Goal: Task Accomplishment & Management: Manage account settings

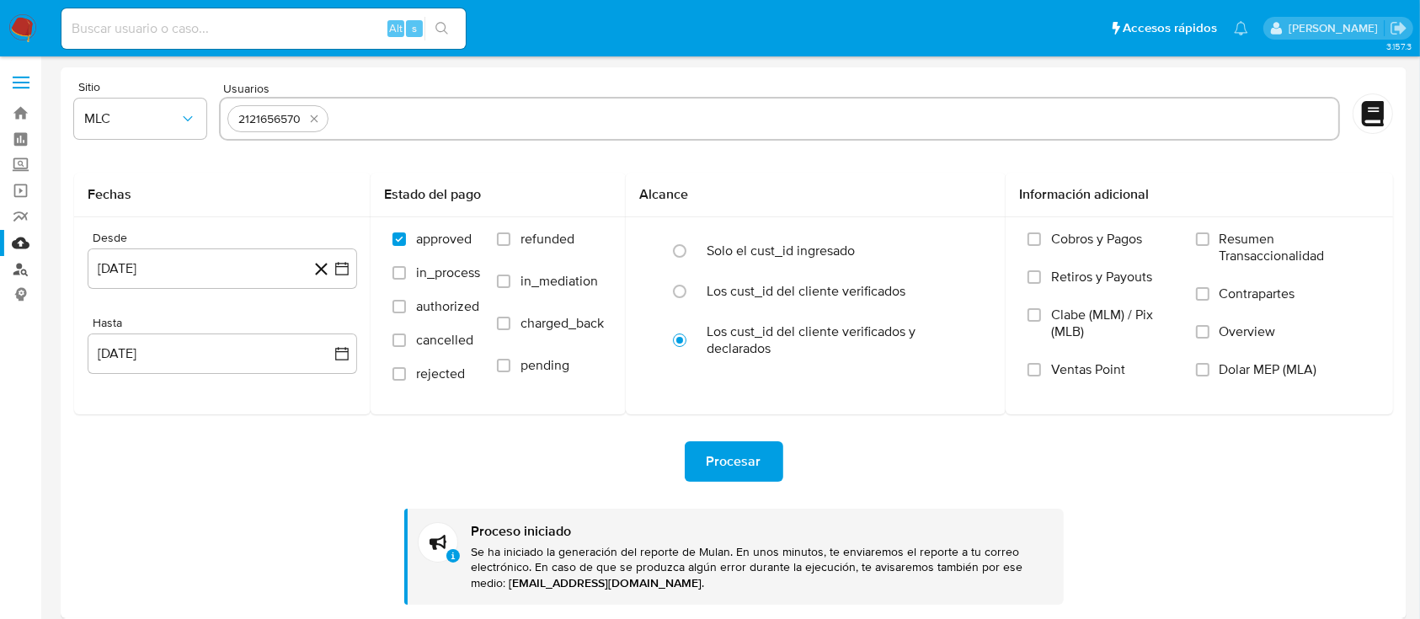
click at [17, 267] on link "Buscador de personas" at bounding box center [100, 269] width 200 height 26
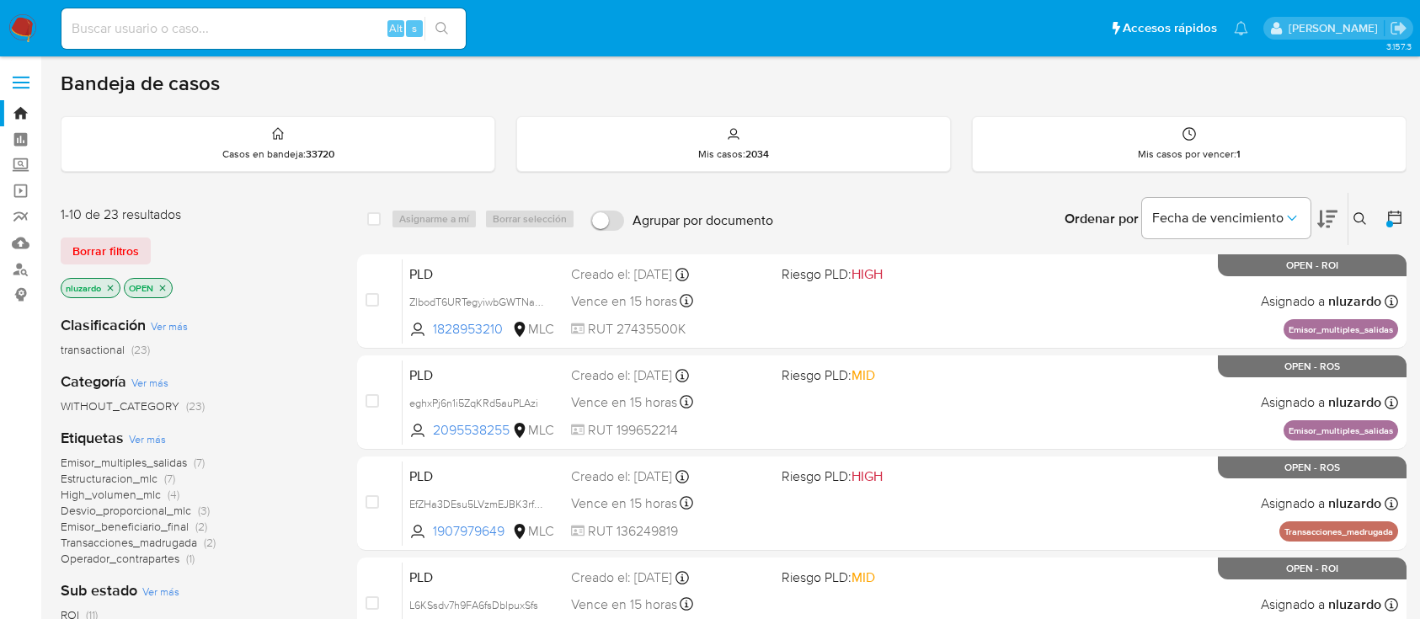
scroll to position [98, 0]
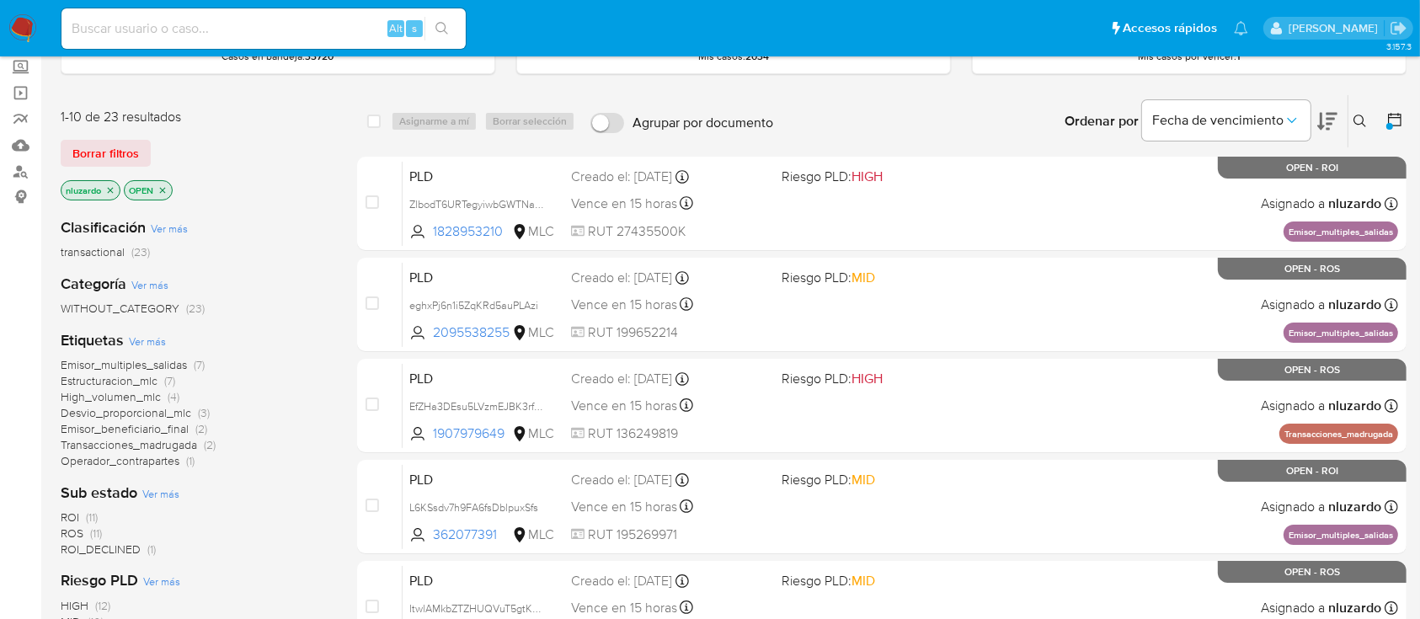
click at [114, 193] on icon "close-filter" at bounding box center [110, 190] width 10 height 10
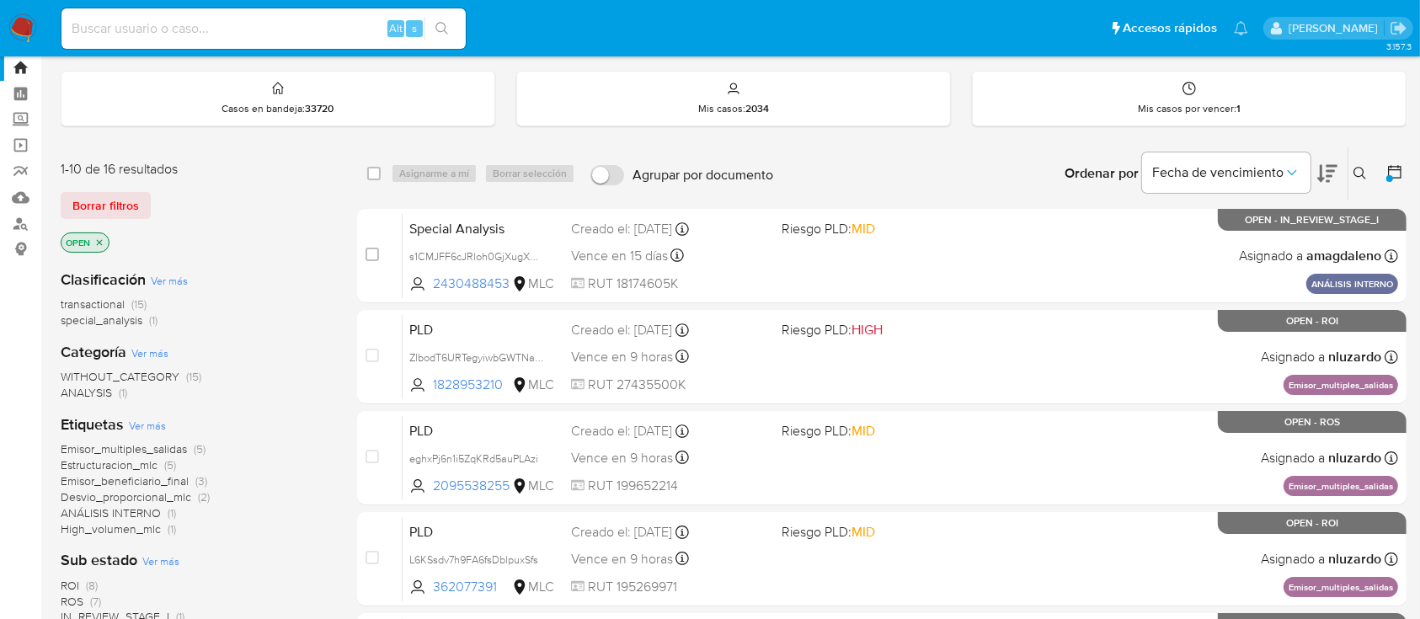
scroll to position [57, 0]
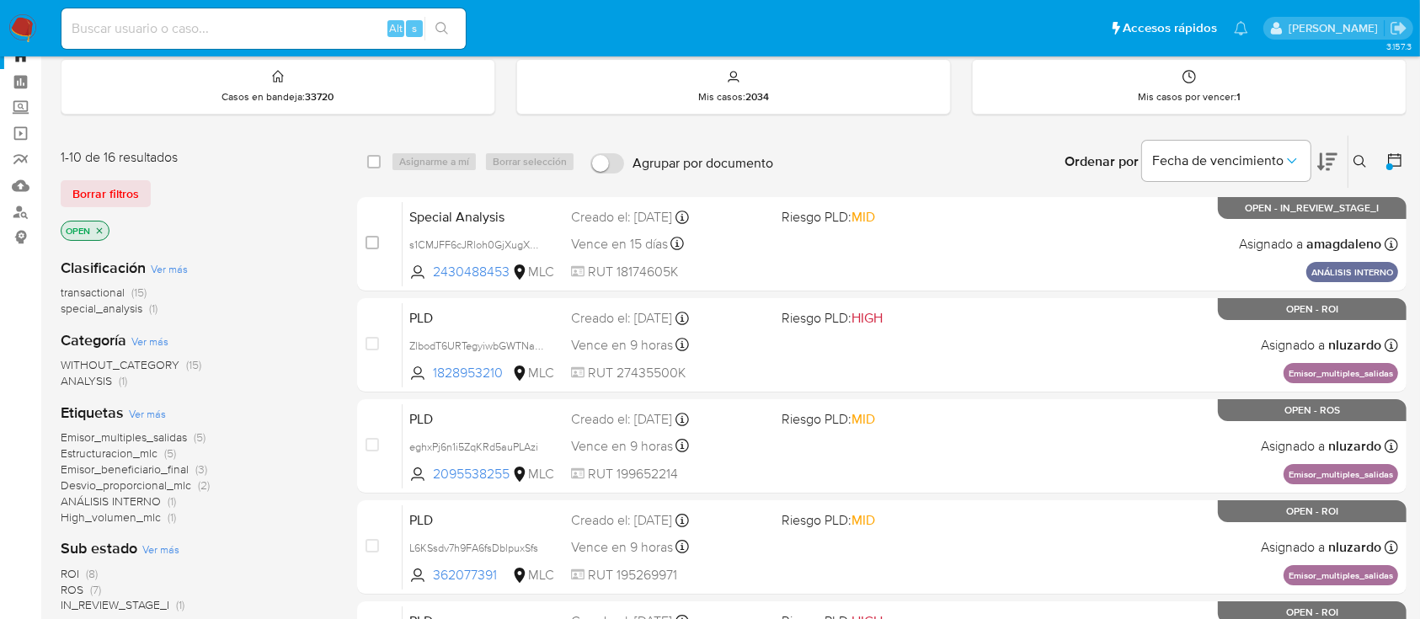
click at [1398, 158] on icon at bounding box center [1395, 160] width 17 height 17
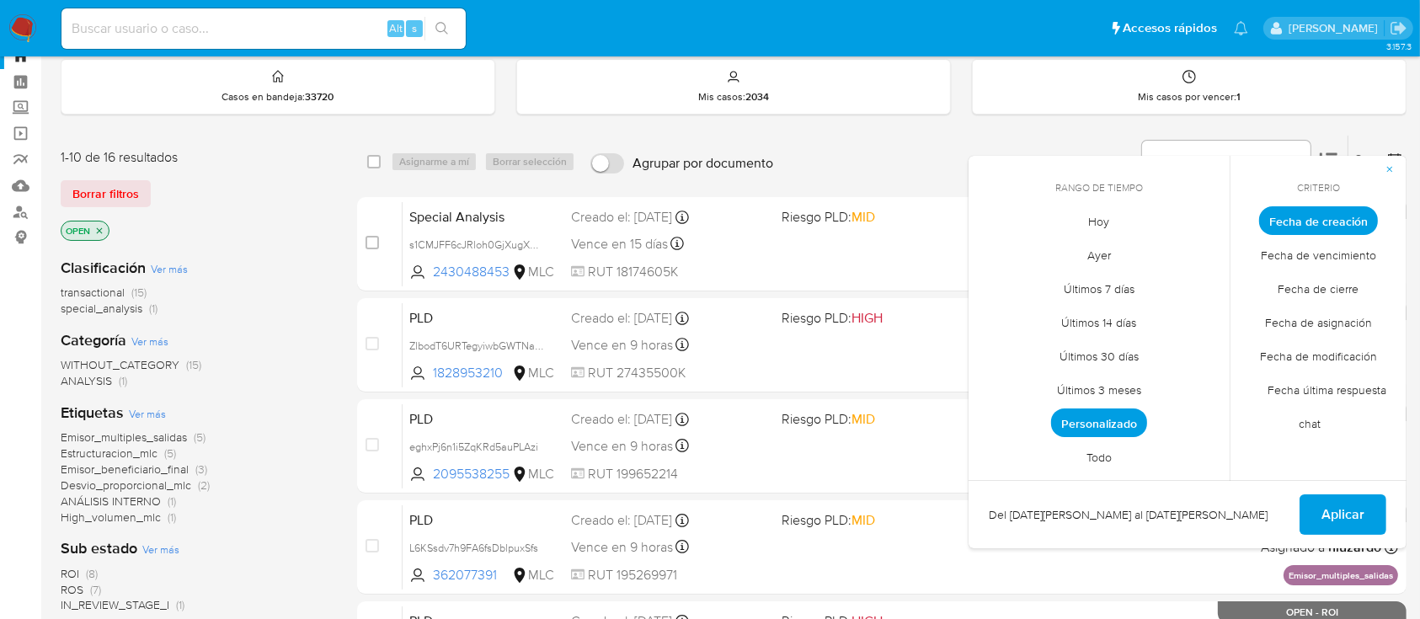
click at [1082, 428] on span "Personalizado" at bounding box center [1099, 423] width 96 height 29
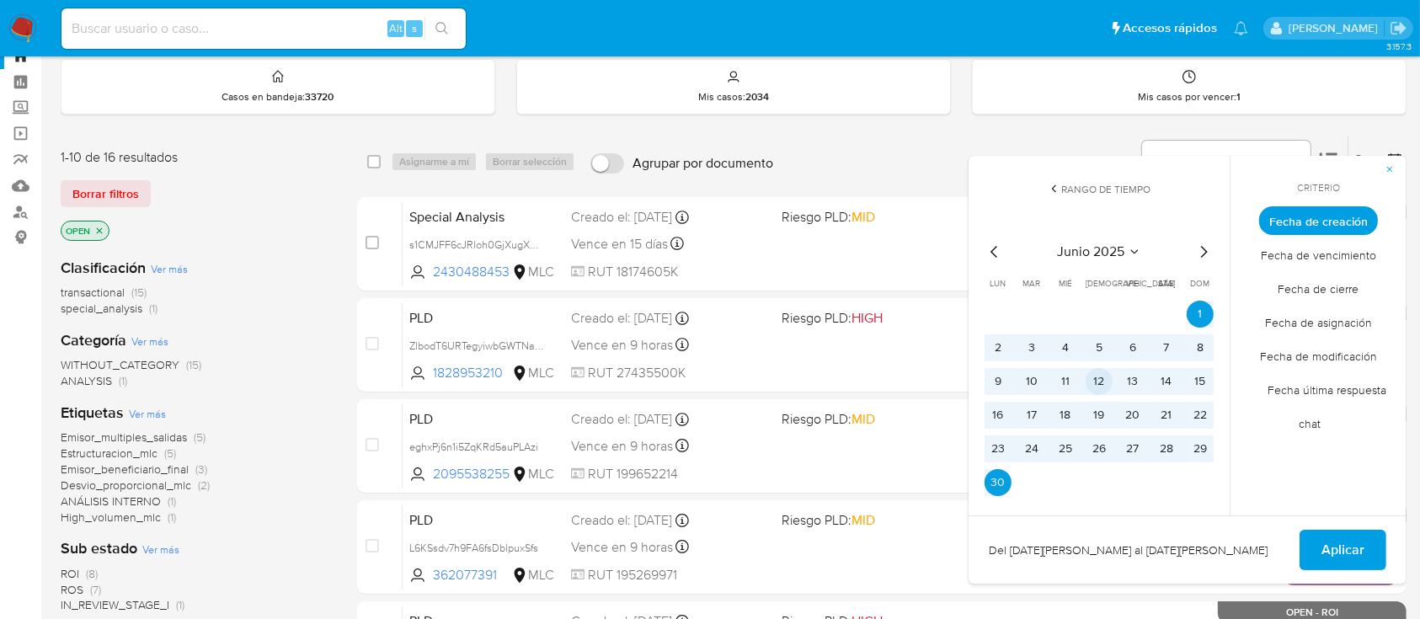
click at [1105, 381] on button "12" at bounding box center [1099, 381] width 27 height 27
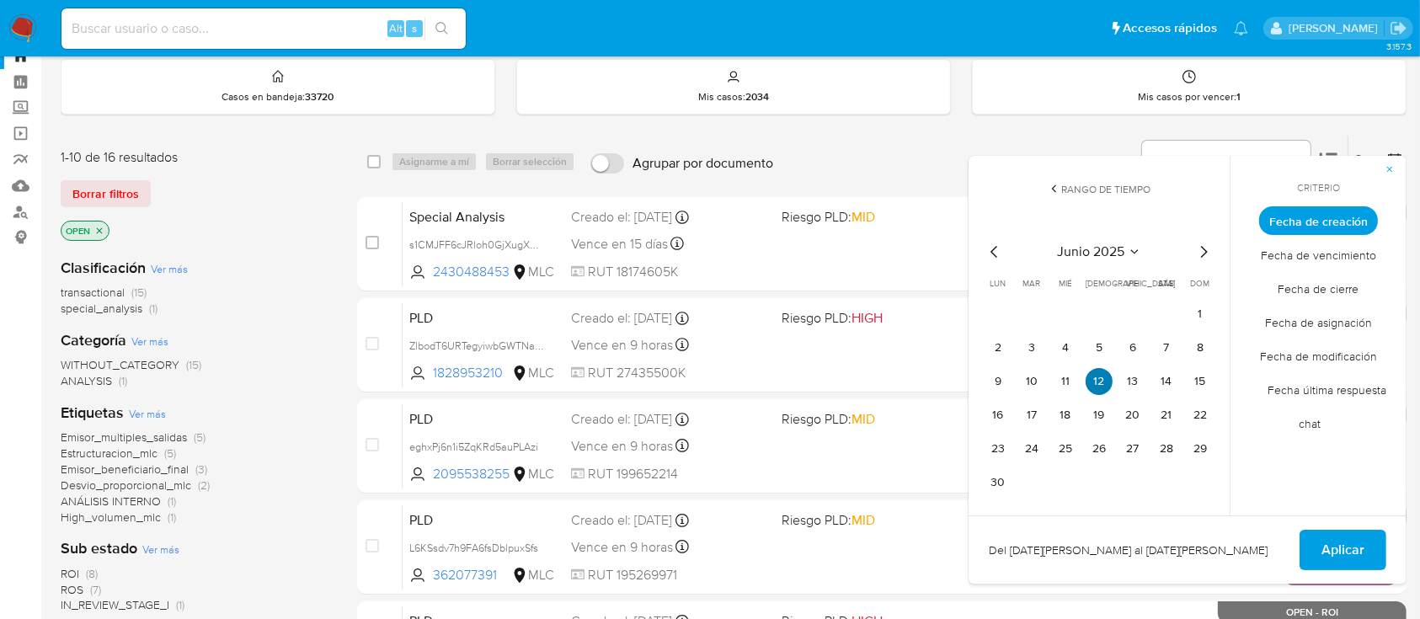
click at [1105, 381] on button "12" at bounding box center [1099, 381] width 27 height 27
click at [1371, 548] on button "Aplicar" at bounding box center [1343, 550] width 87 height 40
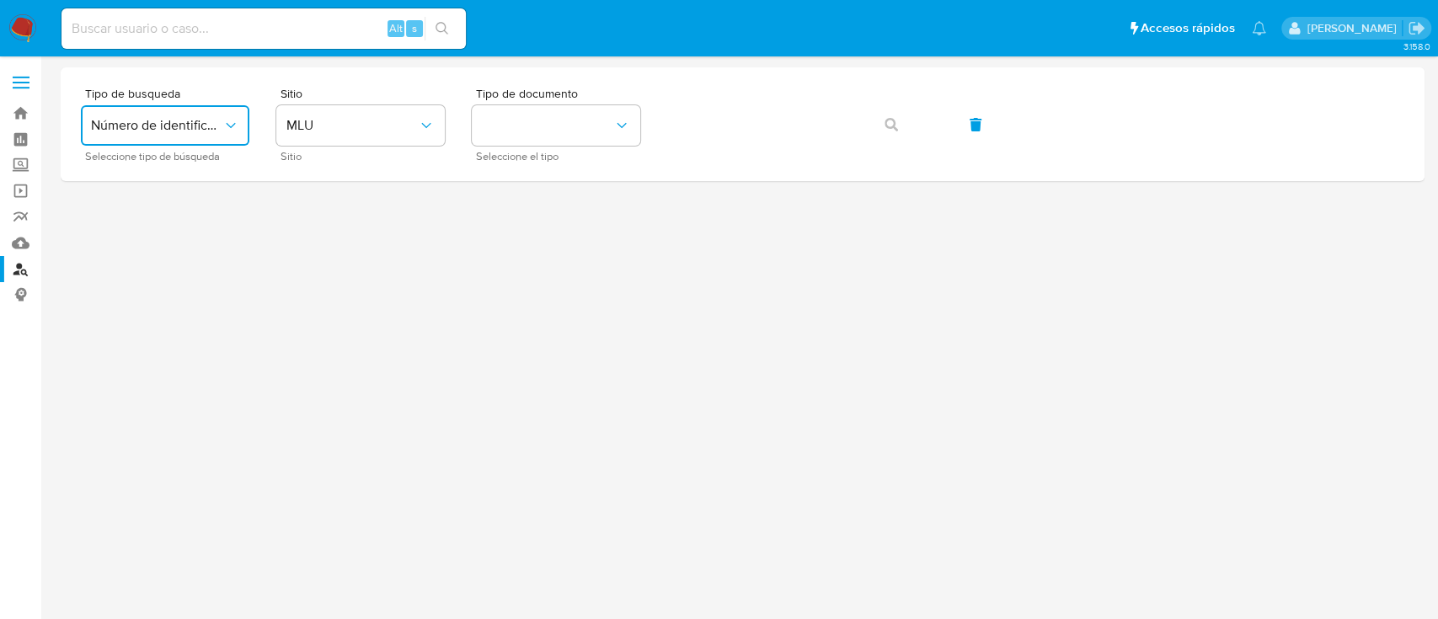
click at [178, 121] on span "Número de identificación" at bounding box center [156, 125] width 131 height 17
click at [328, 120] on span "MLU" at bounding box center [351, 125] width 131 height 17
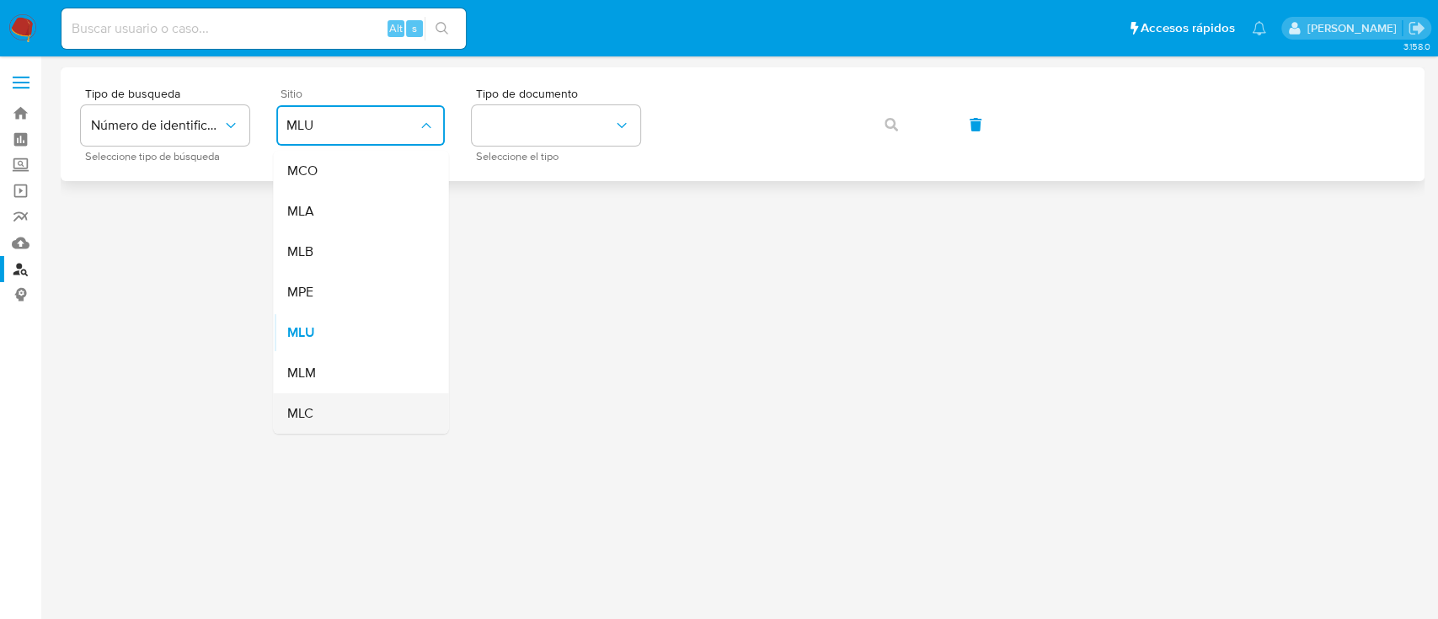
click at [316, 421] on div "MLC" at bounding box center [355, 413] width 138 height 40
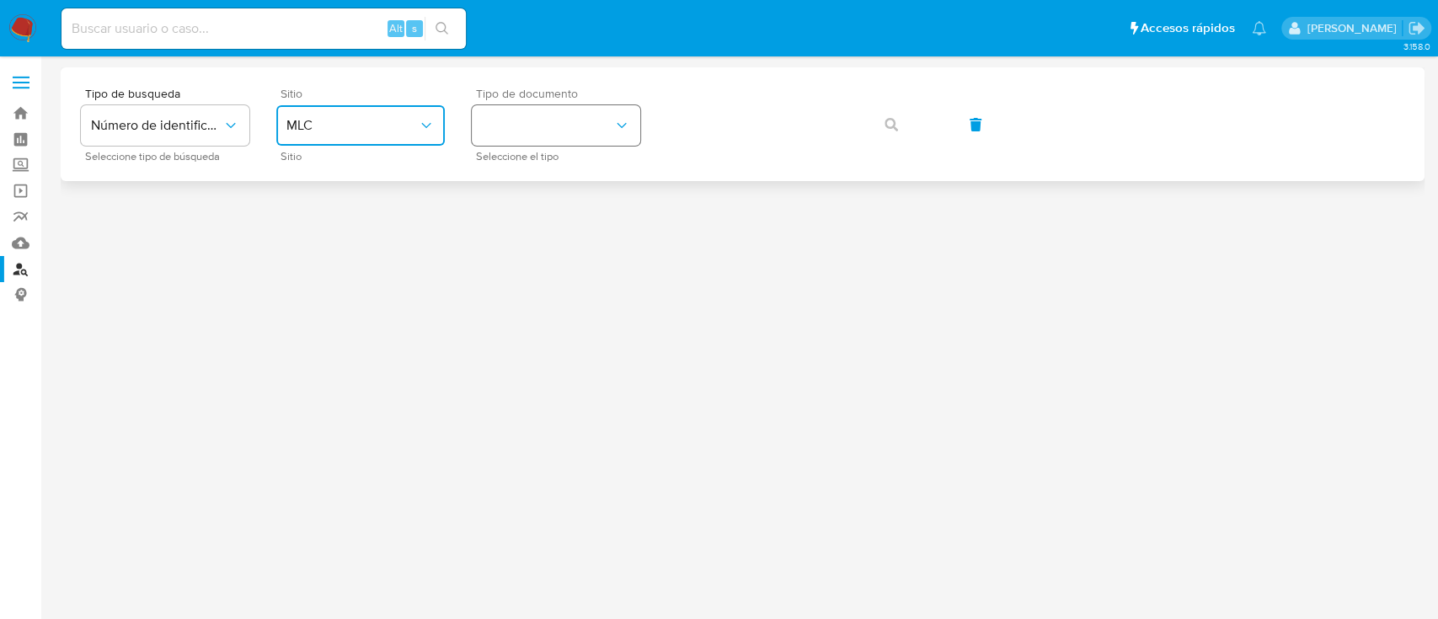
click at [551, 129] on button "identificationType" at bounding box center [556, 125] width 168 height 40
click at [557, 184] on div "RUT RUT" at bounding box center [551, 179] width 138 height 57
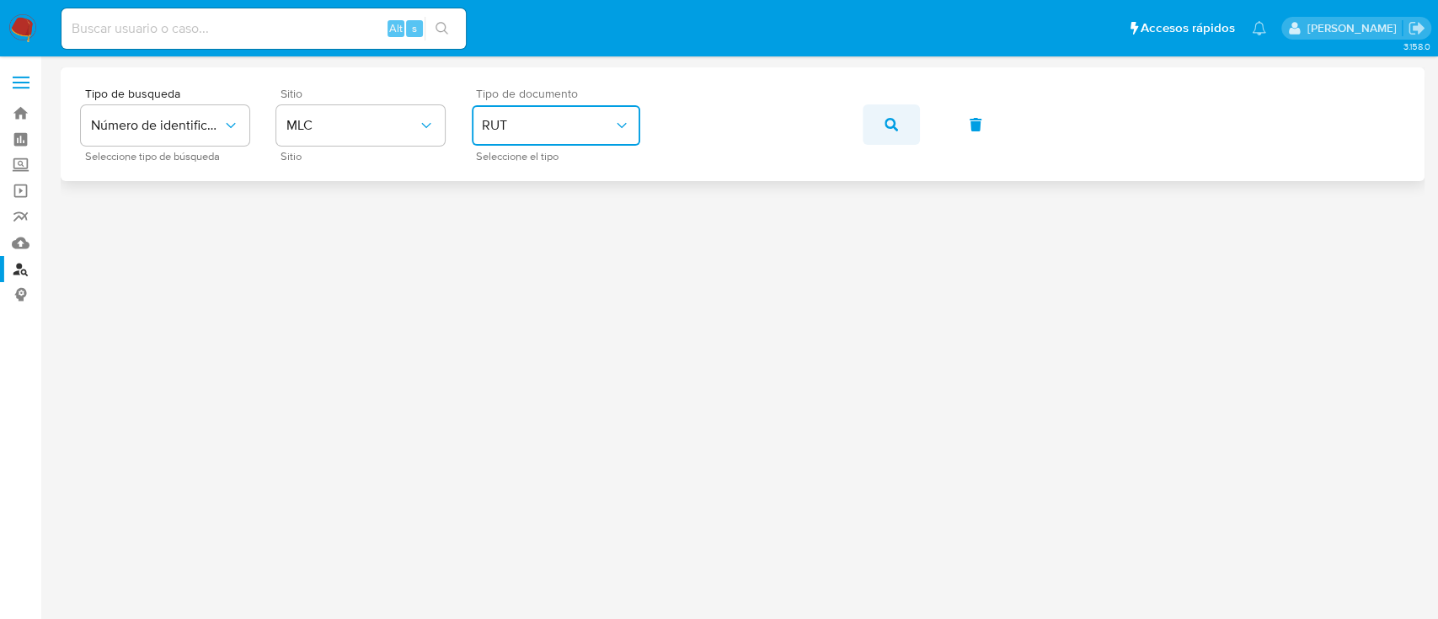
click at [911, 131] on button "button" at bounding box center [891, 124] width 57 height 40
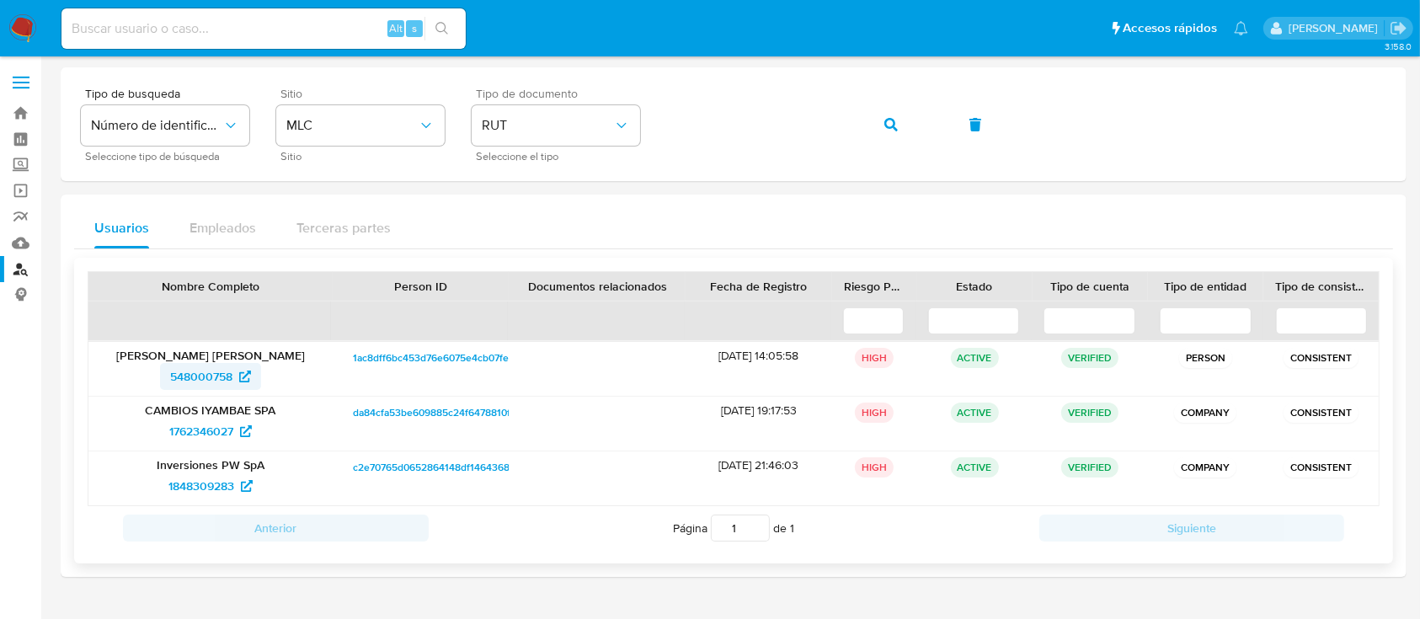
click at [212, 371] on span "548000758" at bounding box center [201, 376] width 62 height 27
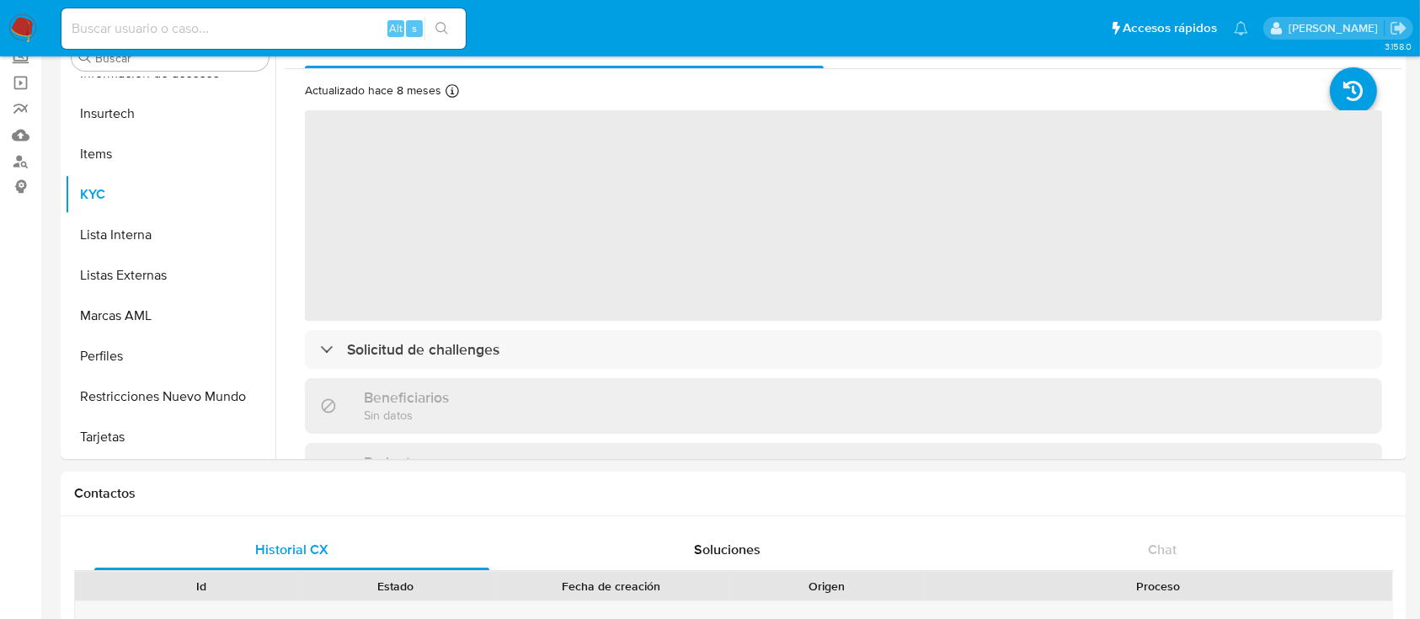
scroll to position [115, 0]
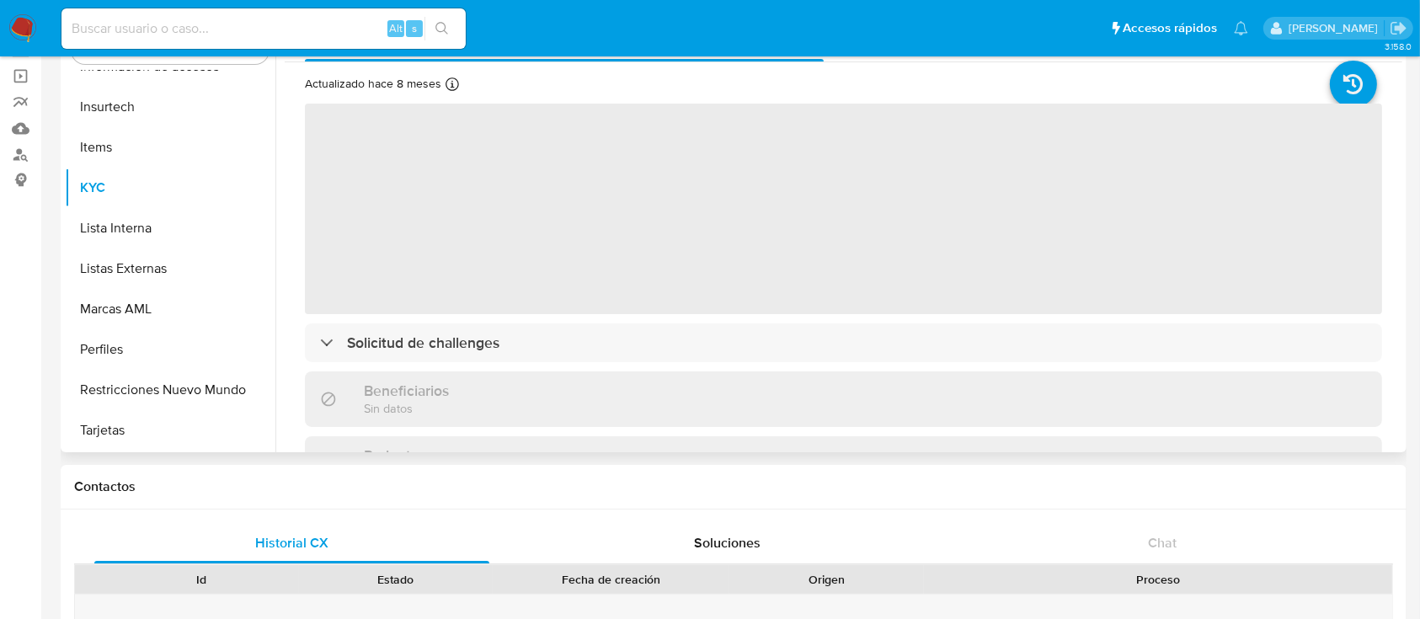
select select "10"
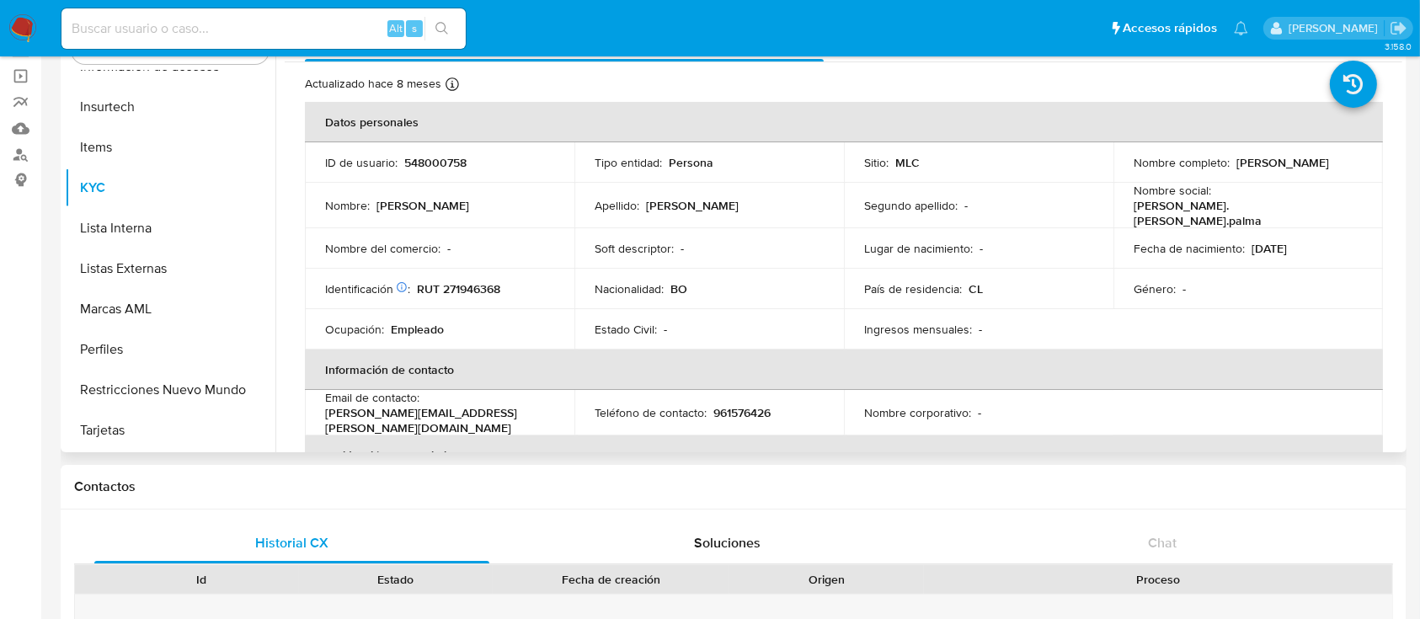
click at [1237, 170] on p "[PERSON_NAME] [PERSON_NAME]" at bounding box center [1283, 162] width 93 height 15
click at [1237, 170] on p "Pablo Roberto Palma Parada" at bounding box center [1283, 162] width 93 height 15
click at [1237, 170] on p "[PERSON_NAME] [PERSON_NAME]" at bounding box center [1283, 162] width 93 height 15
drag, startPoint x: 1130, startPoint y: 172, endPoint x: 1301, endPoint y: 173, distance: 171.0
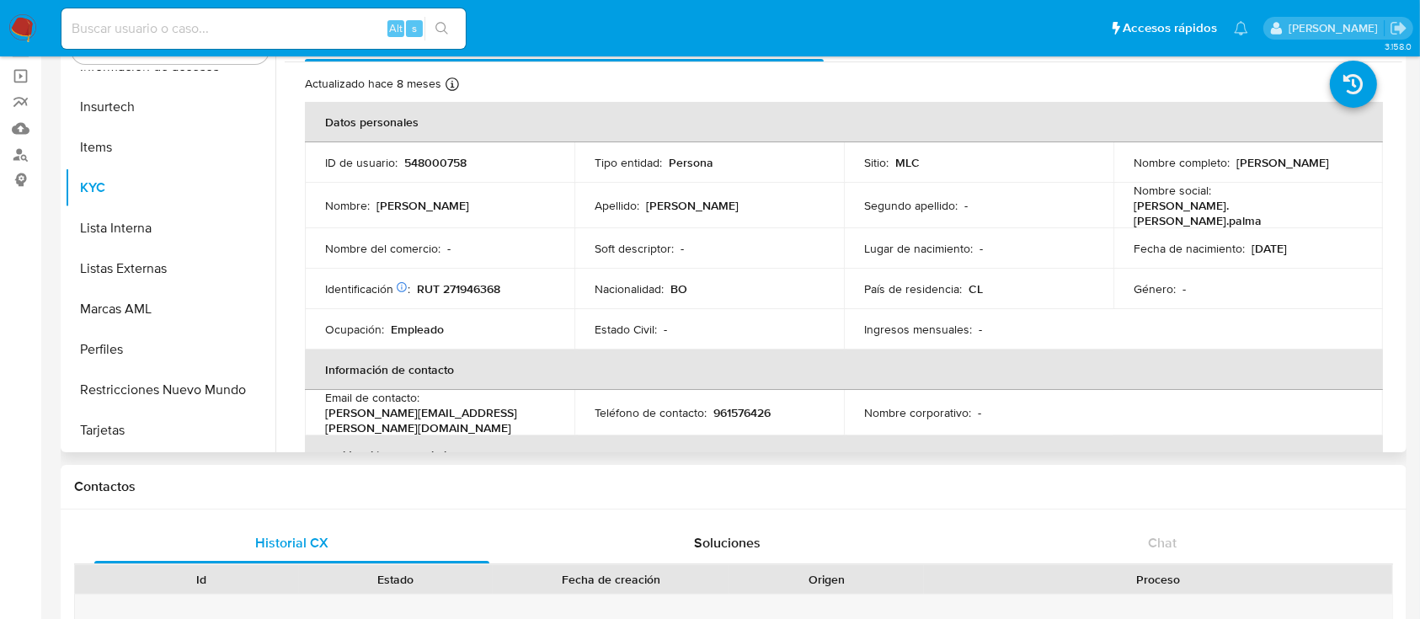
click at [1301, 170] on div "Nombre completo : Pablo Roberto Palma Parada" at bounding box center [1248, 162] width 229 height 15
copy p "[PERSON_NAME] [PERSON_NAME]"
click at [467, 281] on p "RUT 271946368" at bounding box center [458, 288] width 83 height 15
copy p "271946368"
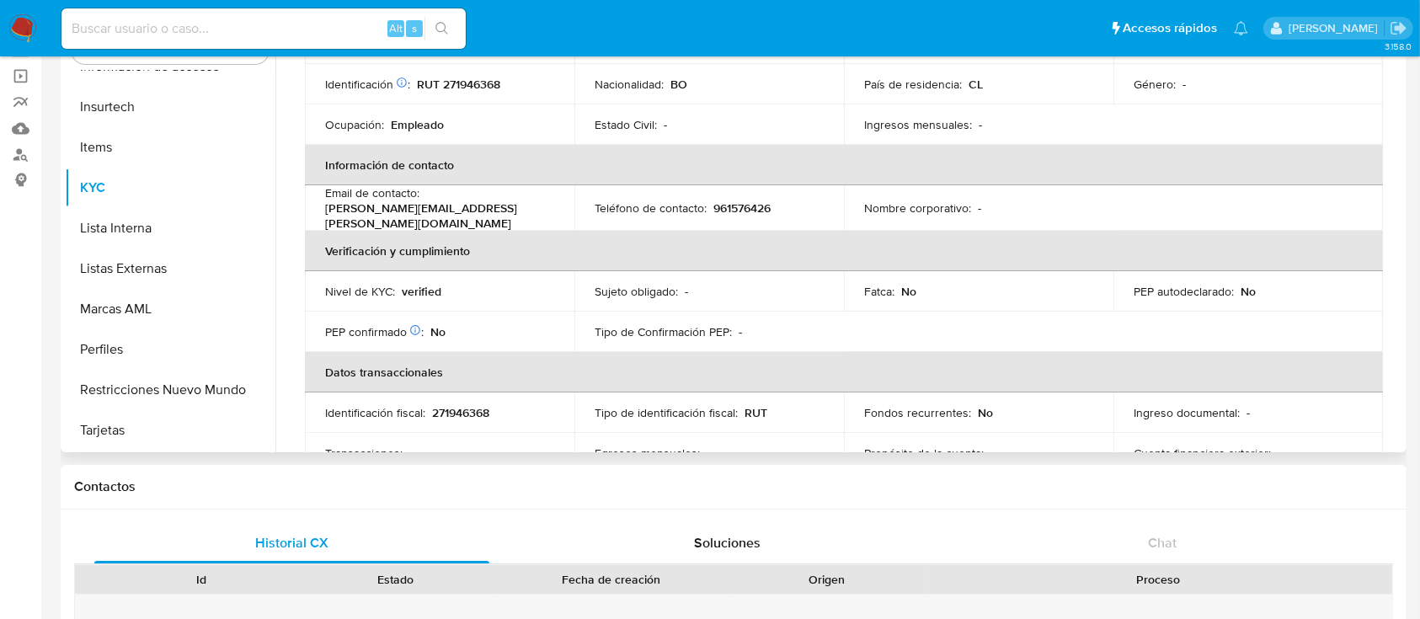
scroll to position [194, 0]
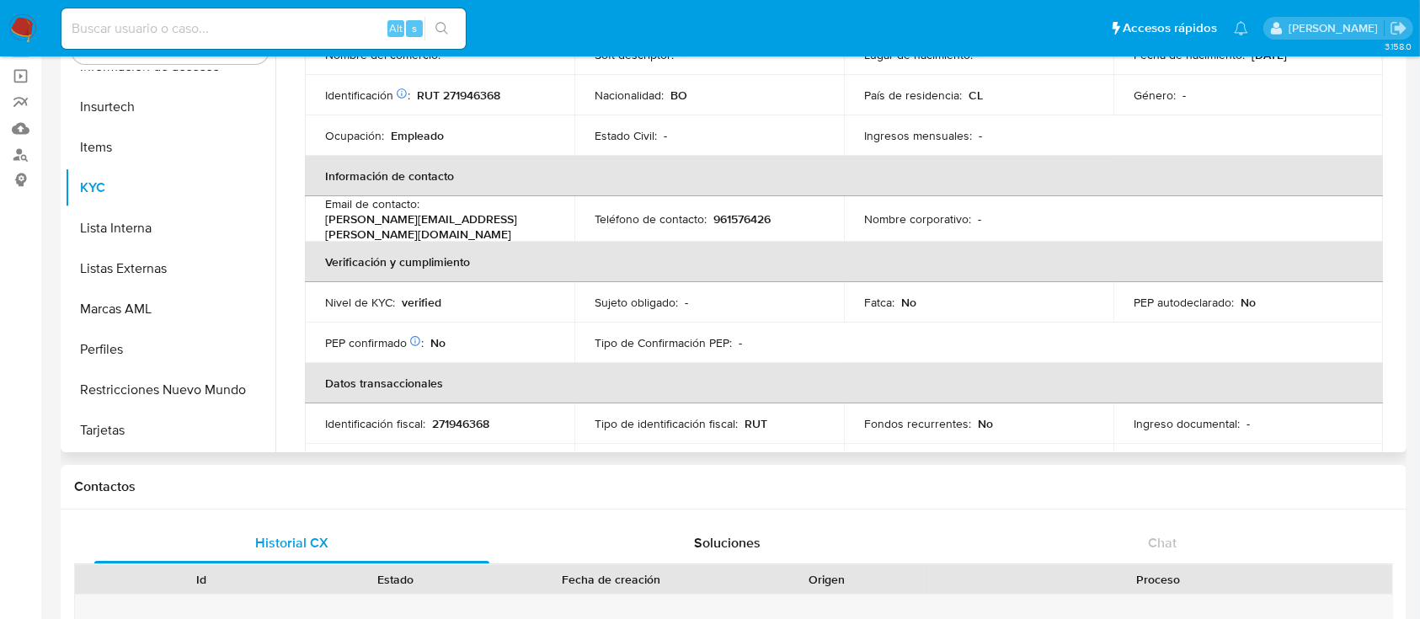
click at [744, 211] on p "961576426" at bounding box center [742, 218] width 57 height 15
copy p "961576426"
click at [697, 323] on td "Tipo de Confirmación PEP : -" at bounding box center [710, 343] width 270 height 40
drag, startPoint x: 326, startPoint y: 223, endPoint x: 505, endPoint y: 222, distance: 179.4
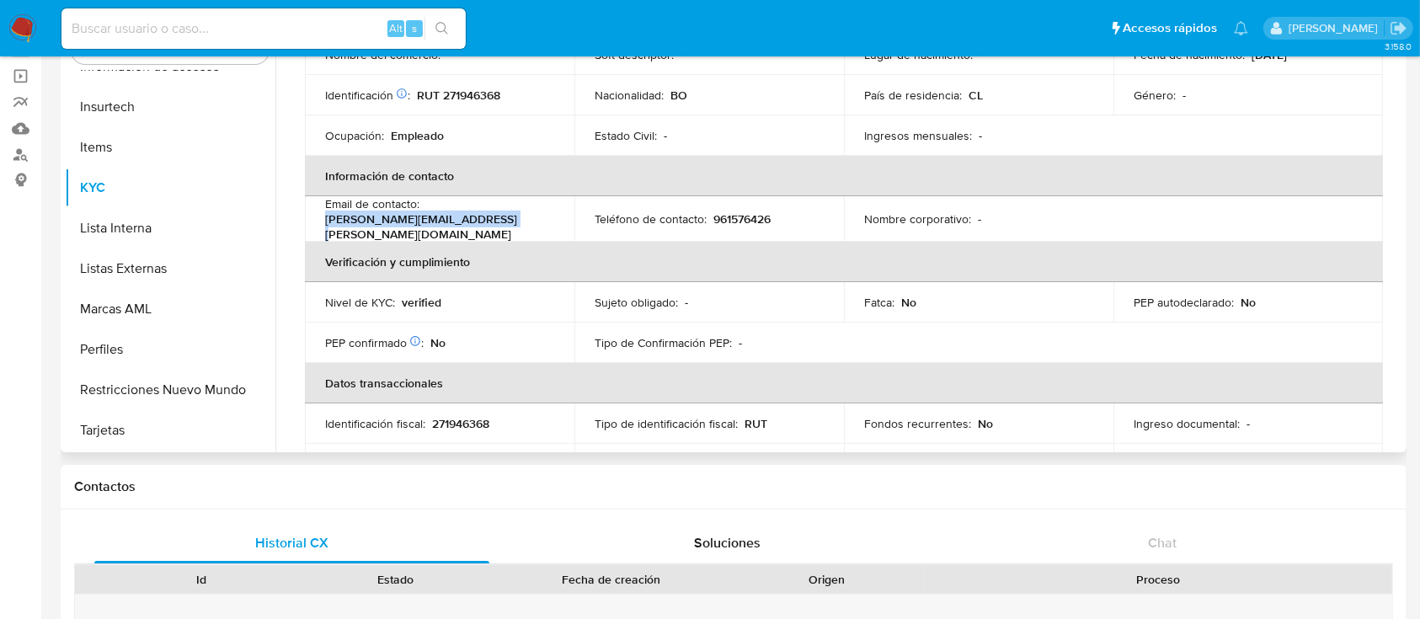
click at [505, 222] on div "Email de contacto : pablo.roberto.palma@gmail.com" at bounding box center [439, 218] width 229 height 45
copy p "pablo.roberto.palma@gmail.com"
click at [444, 221] on p "pablo.roberto.palma@gmail.com" at bounding box center [436, 226] width 222 height 30
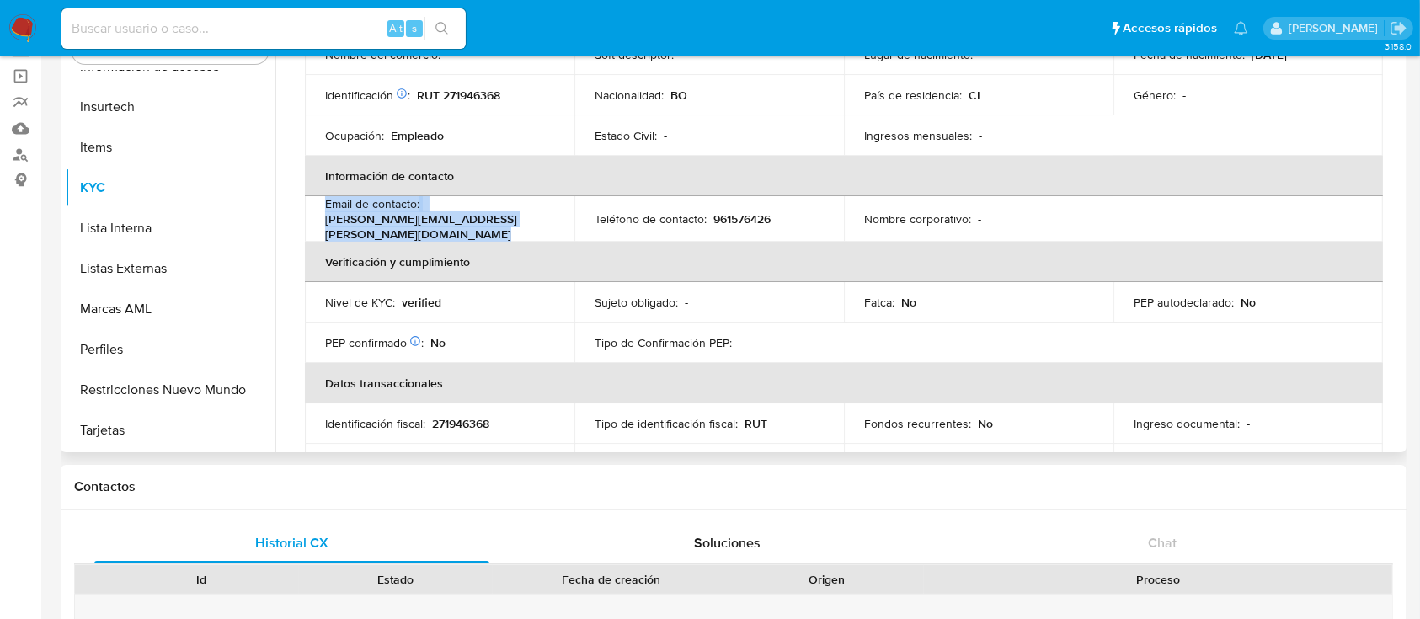
click at [444, 221] on p "pablo.roberto.palma@gmail.com" at bounding box center [436, 226] width 222 height 30
drag, startPoint x: 505, startPoint y: 221, endPoint x: 327, endPoint y: 214, distance: 178.7
click at [327, 214] on div "Email de contacto : pablo.roberto.palma@gmail.com" at bounding box center [439, 218] width 229 height 45
copy p "pablo.roberto.palma@gmail.com"
click at [749, 211] on p "961576426" at bounding box center [742, 218] width 57 height 15
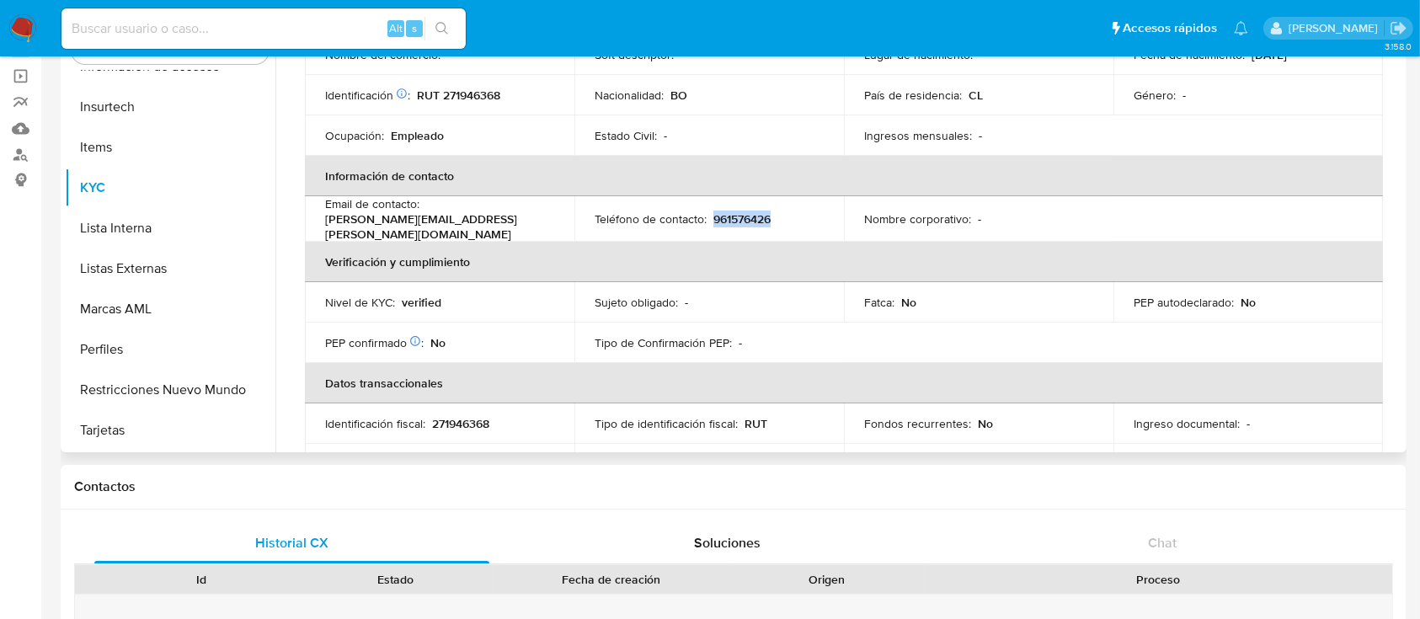
click at [749, 211] on p "961576426" at bounding box center [742, 218] width 57 height 15
copy p "961576426"
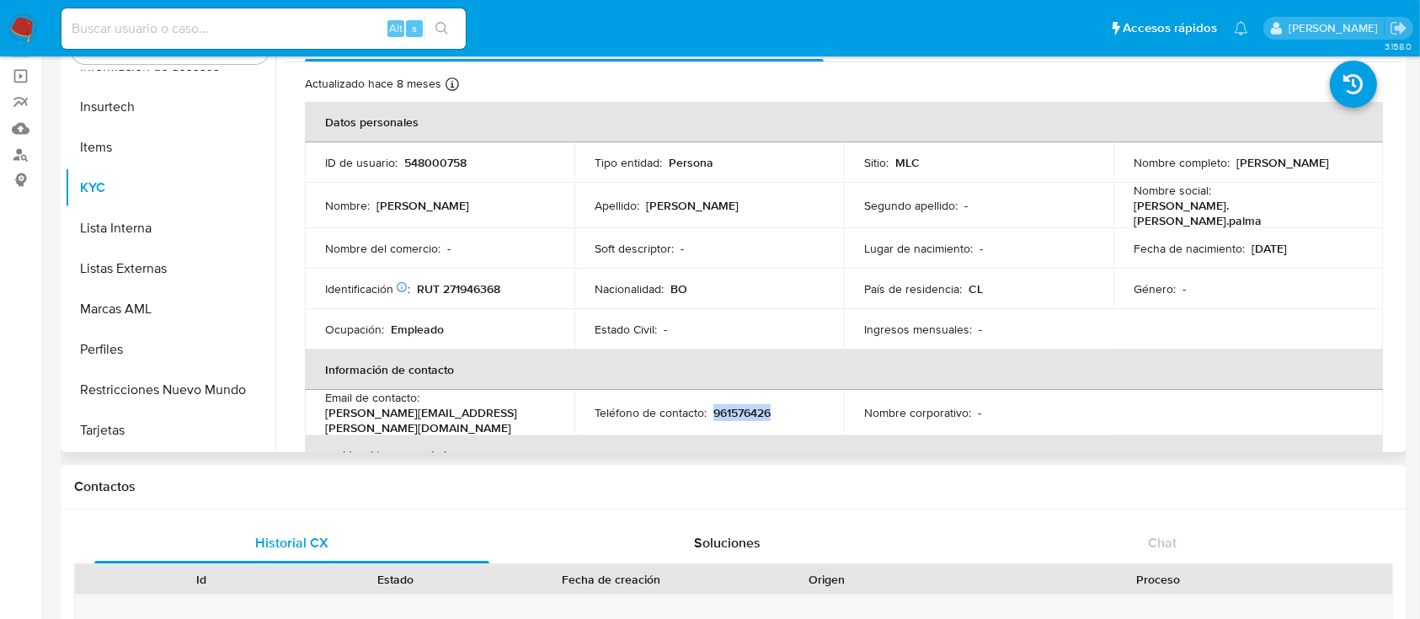
drag, startPoint x: 1128, startPoint y: 170, endPoint x: 1287, endPoint y: 172, distance: 159.2
click at [1287, 170] on div "Nombre completo : Pablo Roberto Palma Parada" at bounding box center [1248, 162] width 229 height 15
copy p "[PERSON_NAME] [PERSON_NAME]"
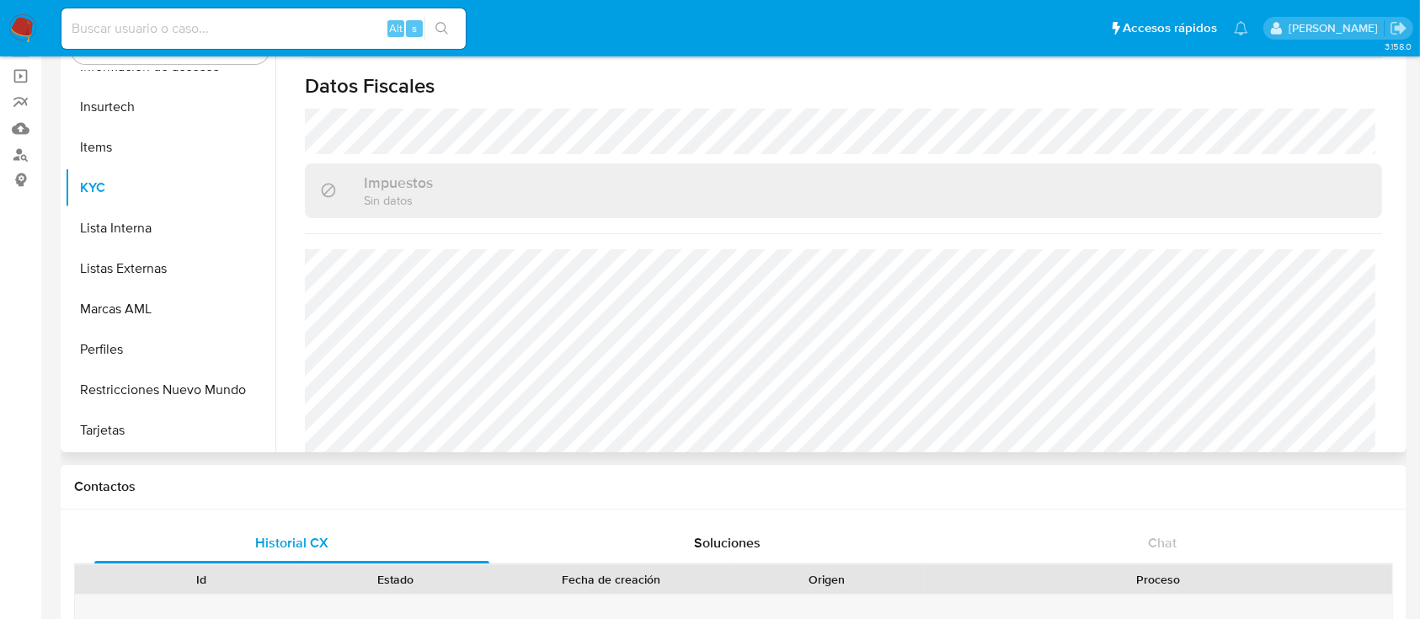
scroll to position [930, 0]
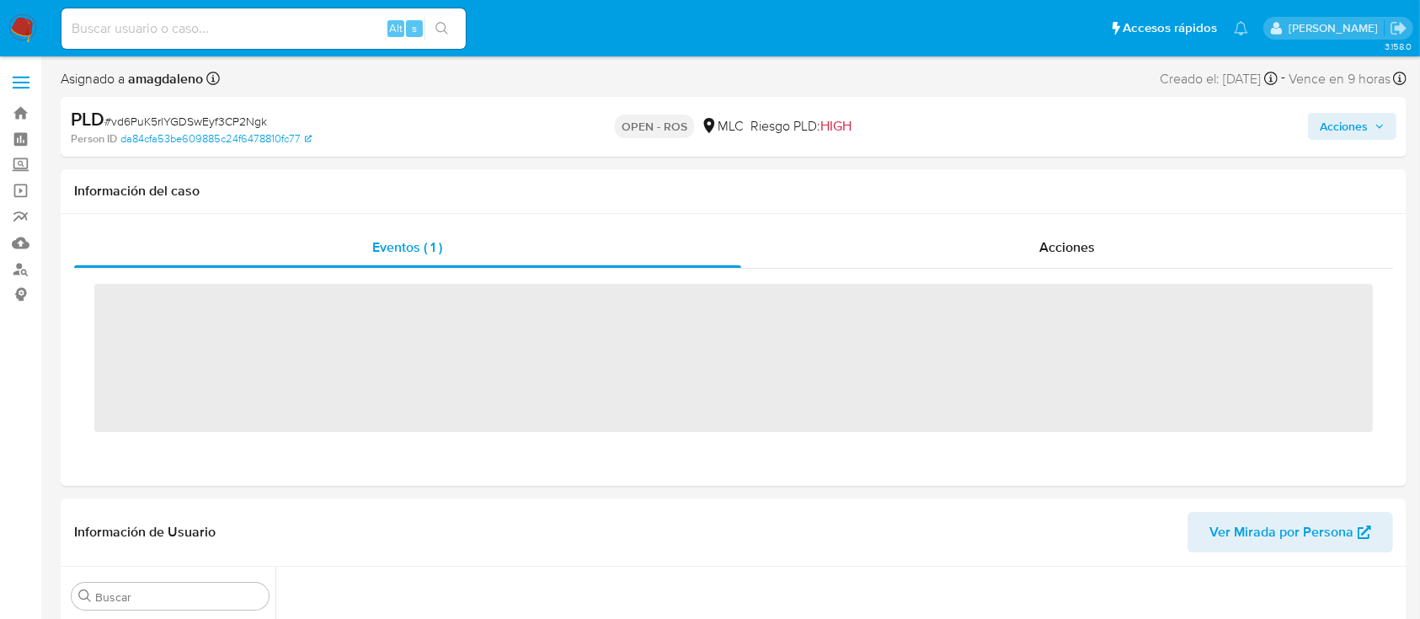
scroll to position [712, 0]
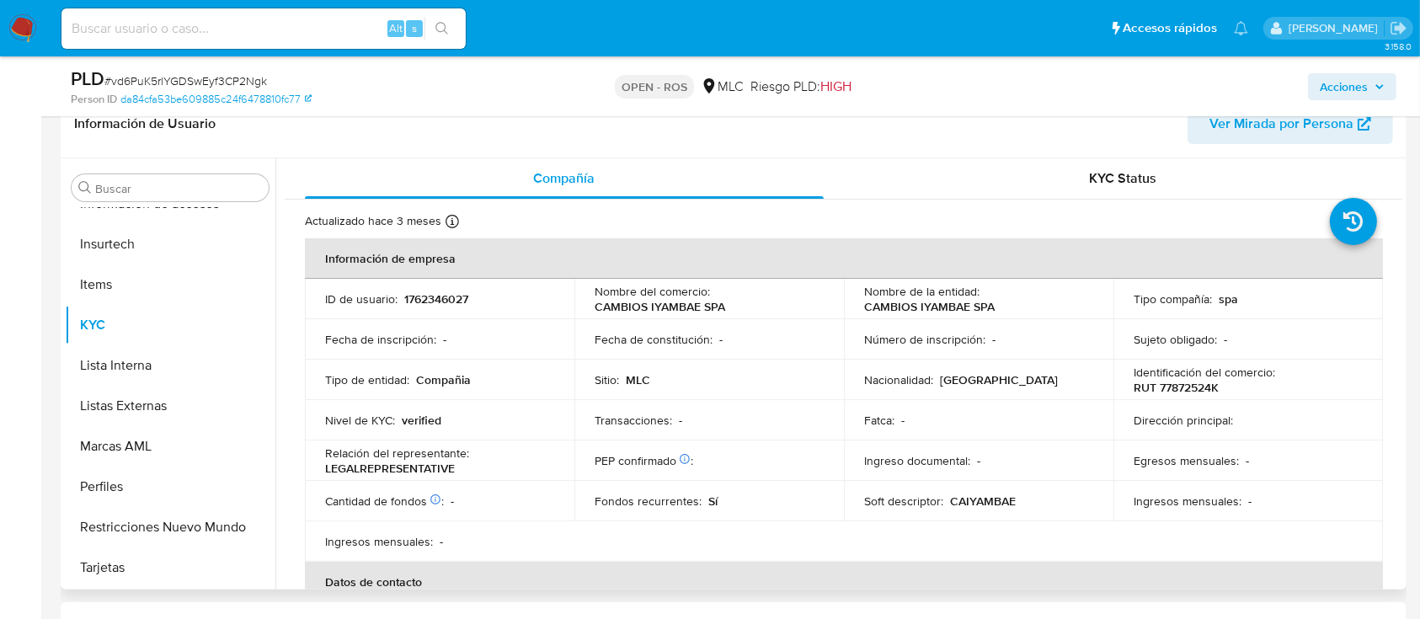
select select "10"
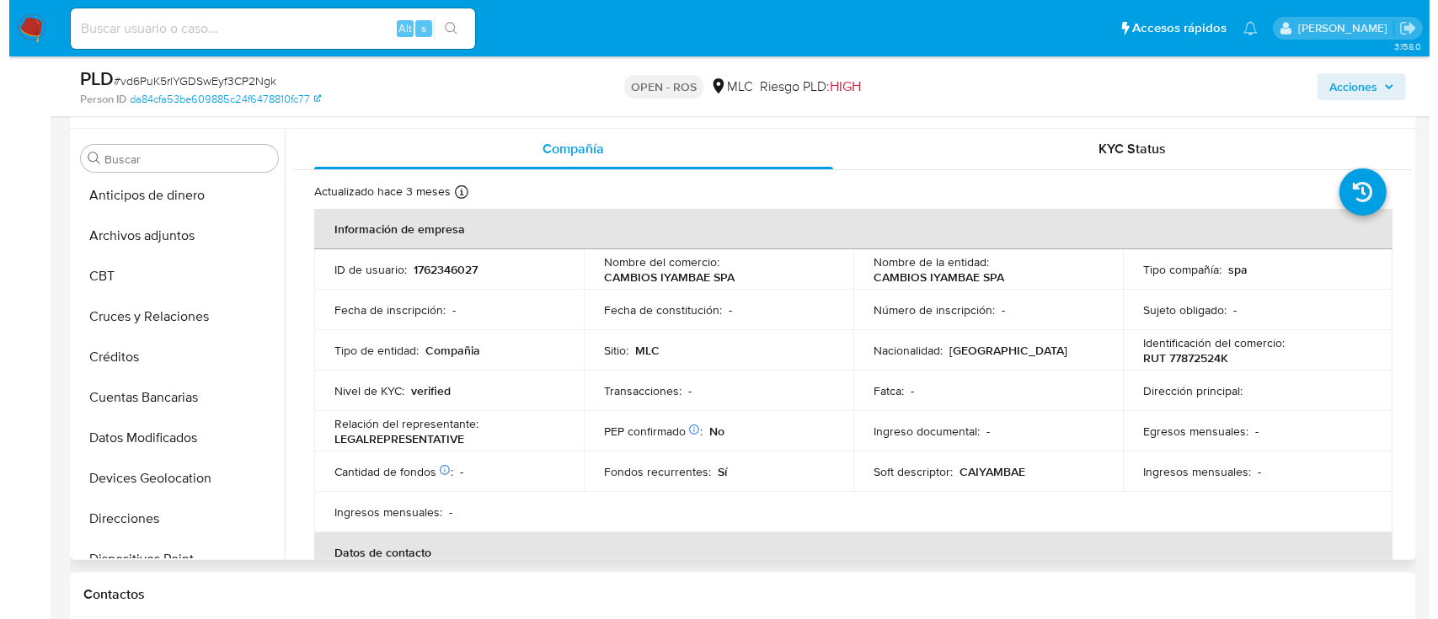
scroll to position [0, 0]
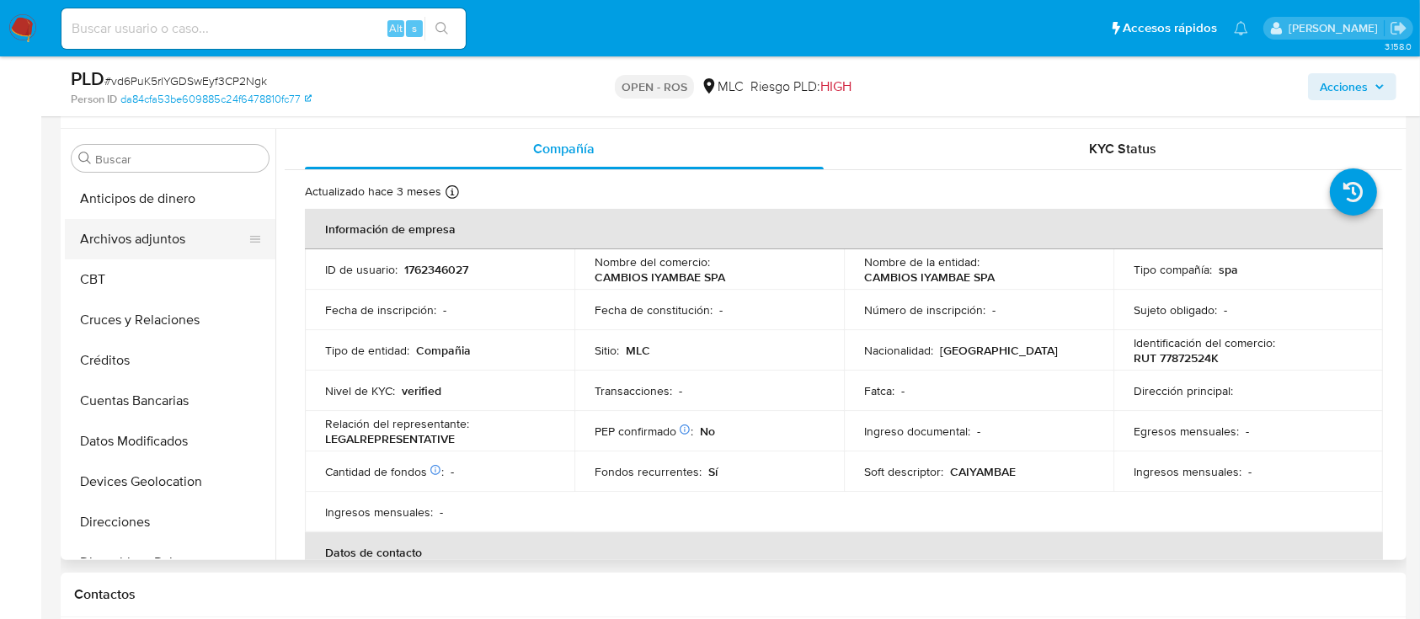
click at [205, 227] on button "Archivos adjuntos" at bounding box center [163, 239] width 197 height 40
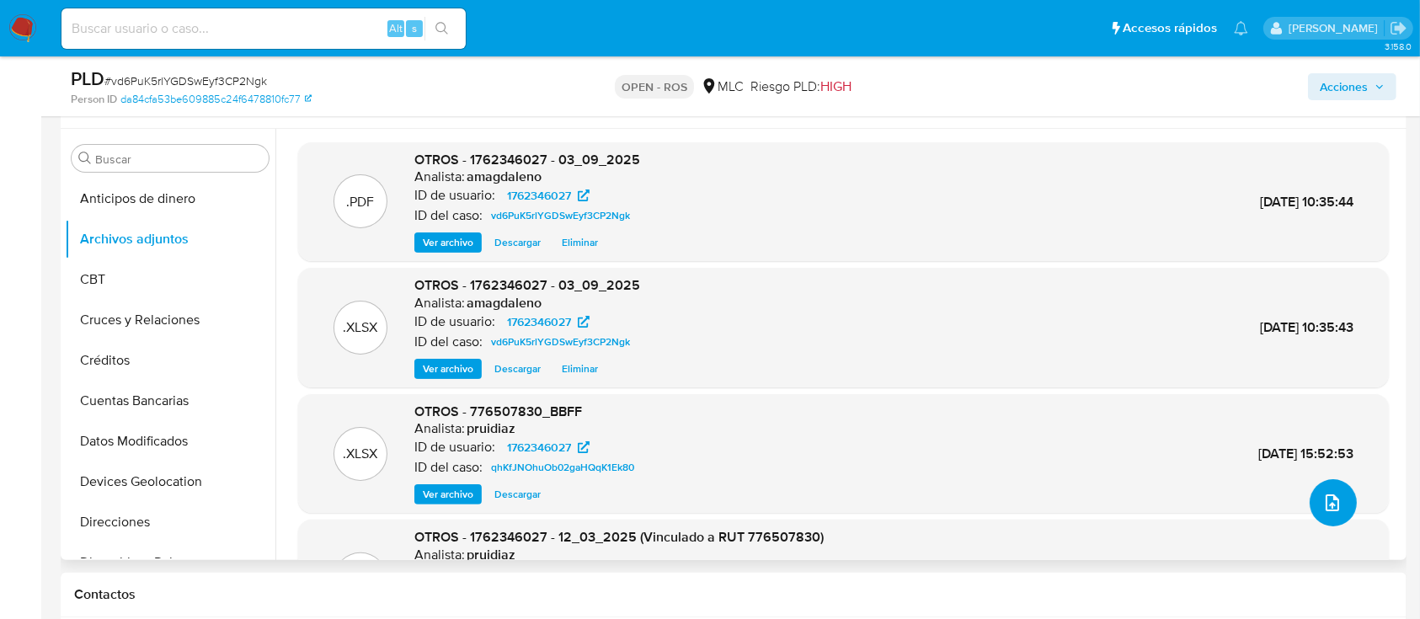
click at [1333, 502] on icon "upload-file" at bounding box center [1333, 503] width 20 height 20
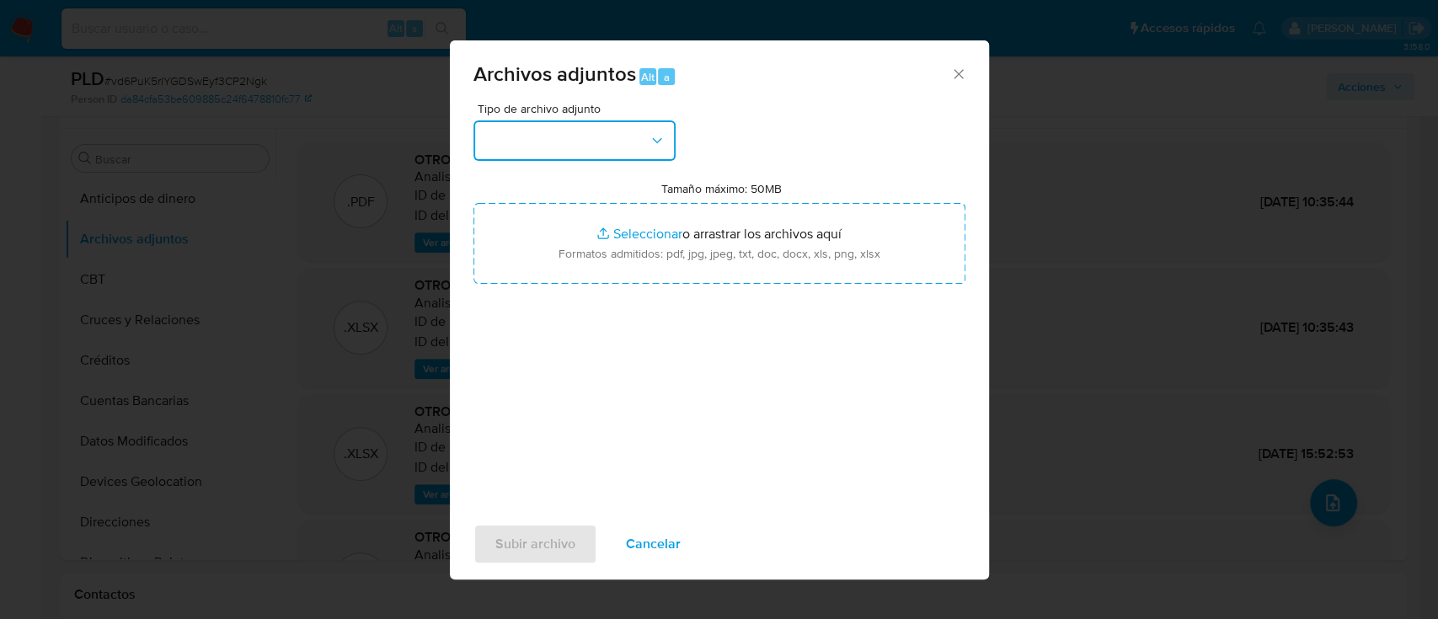
click at [619, 138] on button "button" at bounding box center [574, 140] width 202 height 40
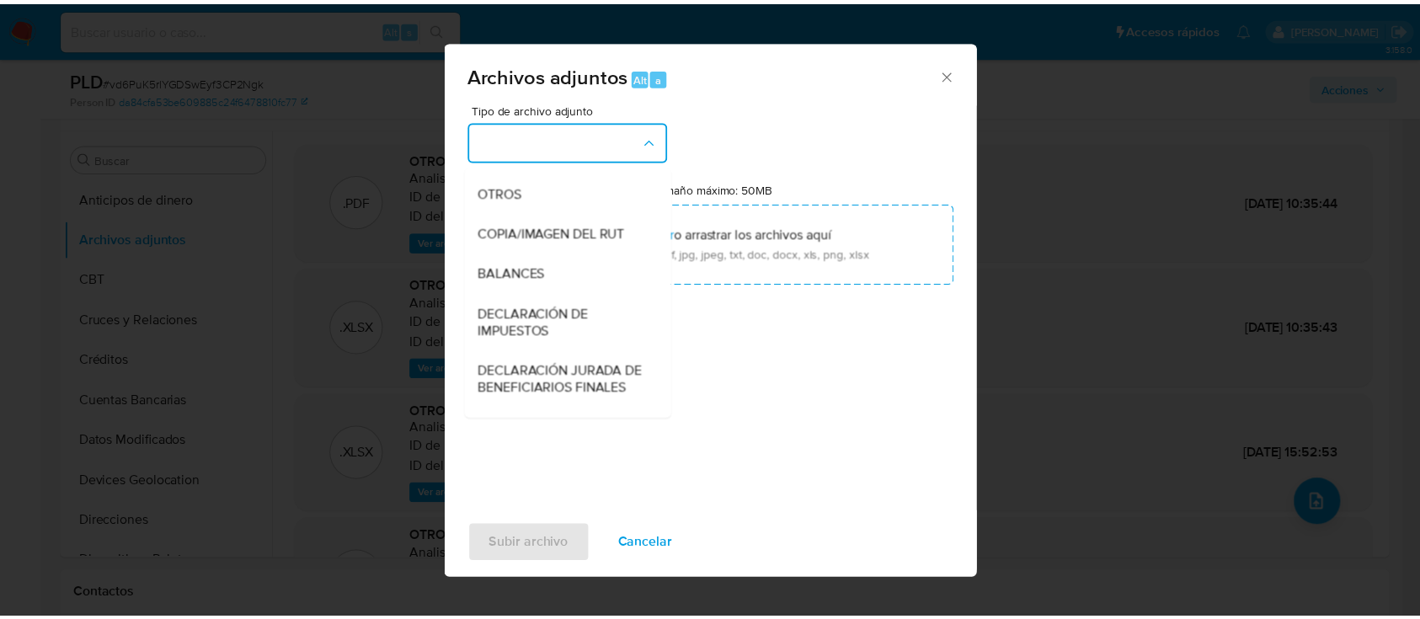
scroll to position [254, 0]
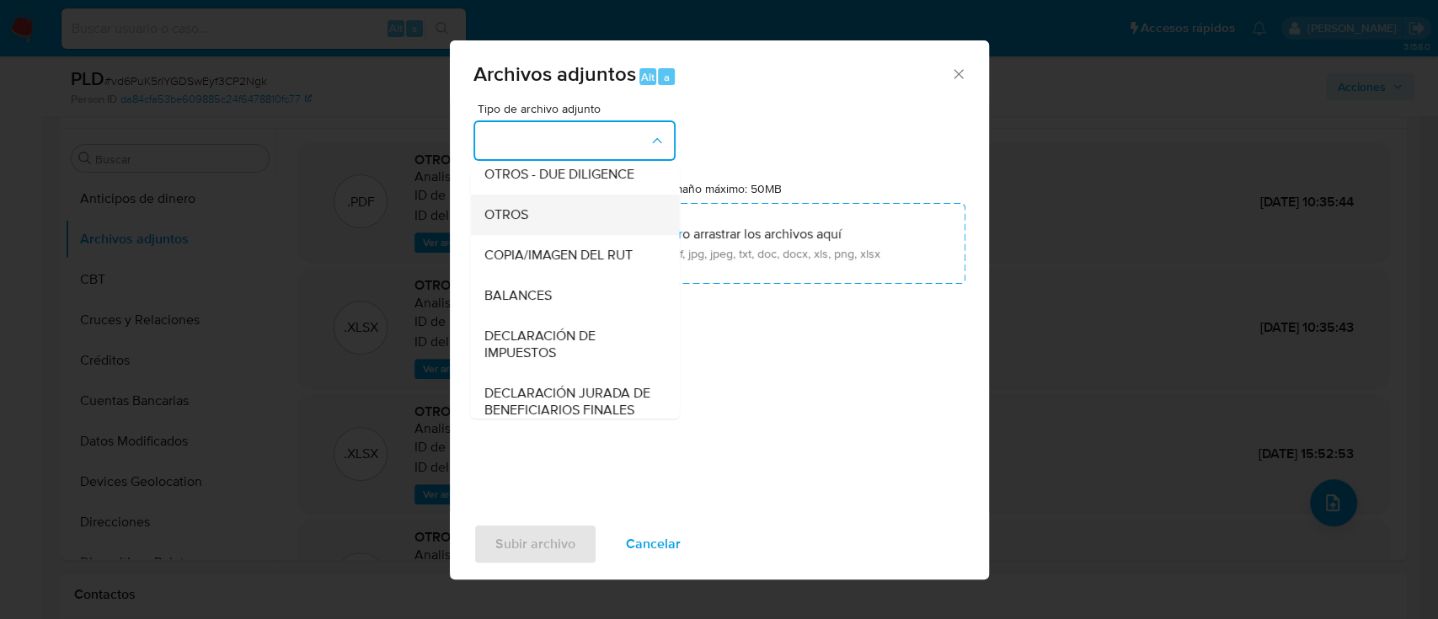
click at [611, 232] on div "OTROS" at bounding box center [570, 215] width 172 height 40
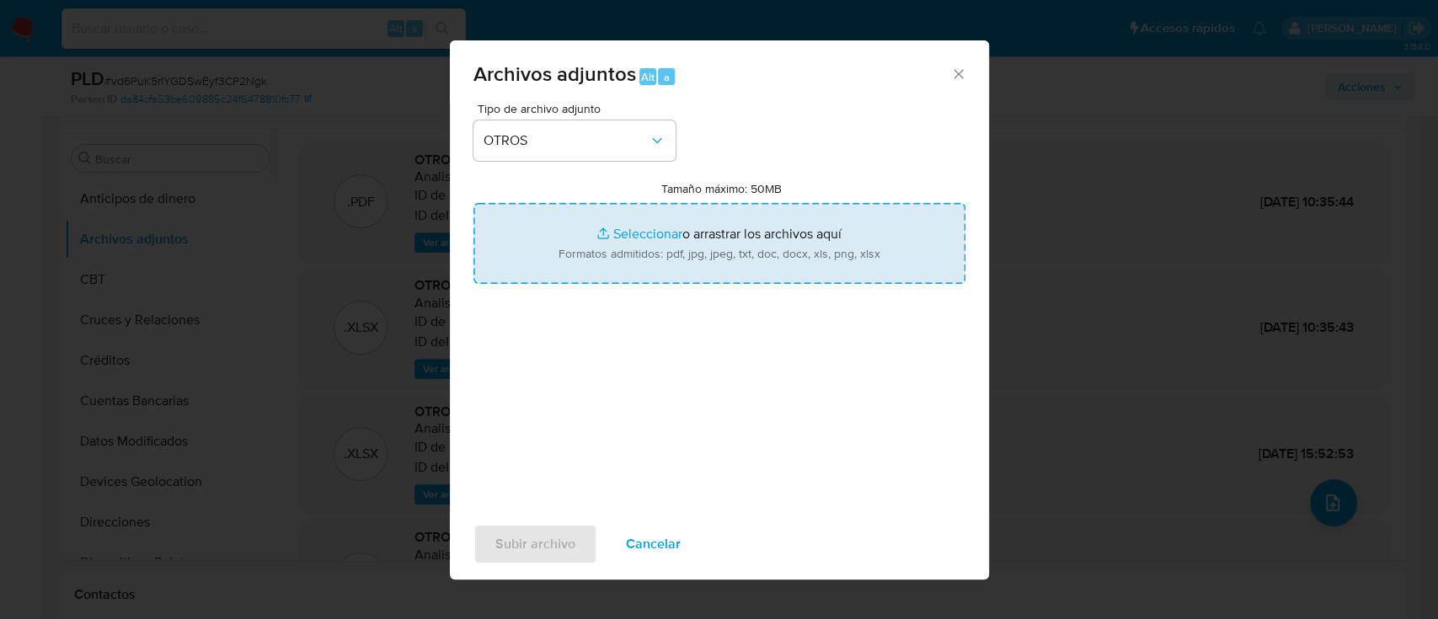
click at [640, 235] on input "Tamaño máximo: 50MB Seleccionar archivos" at bounding box center [719, 243] width 492 height 81
type input "C:\fakepath\Certificado UAF ROS #1307.pdf"
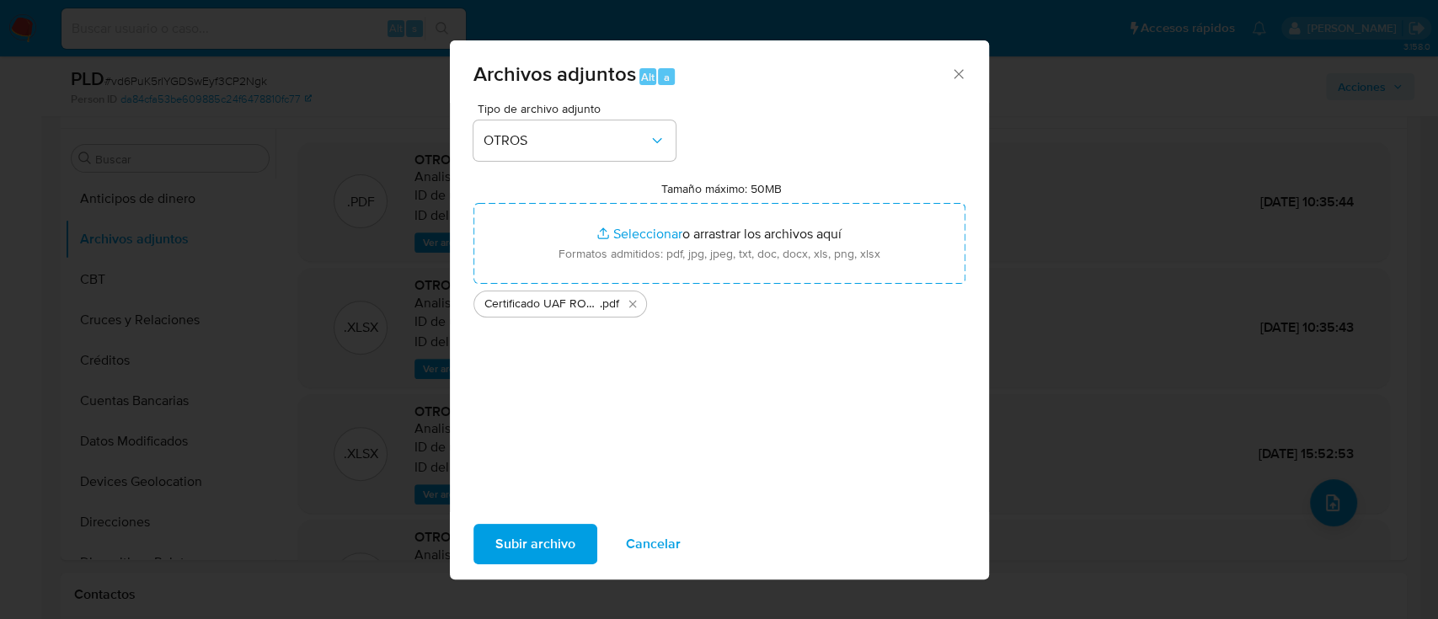
click at [517, 549] on span "Subir archivo" at bounding box center [535, 544] width 80 height 37
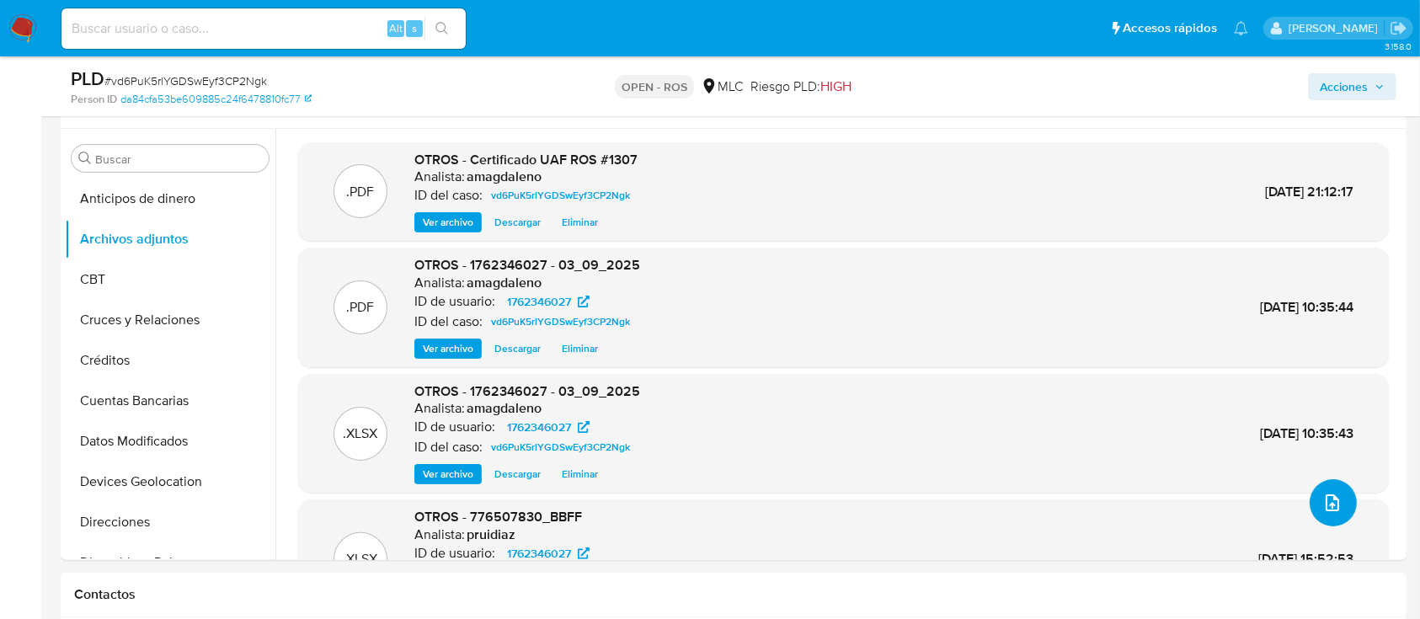
scroll to position [0, 0]
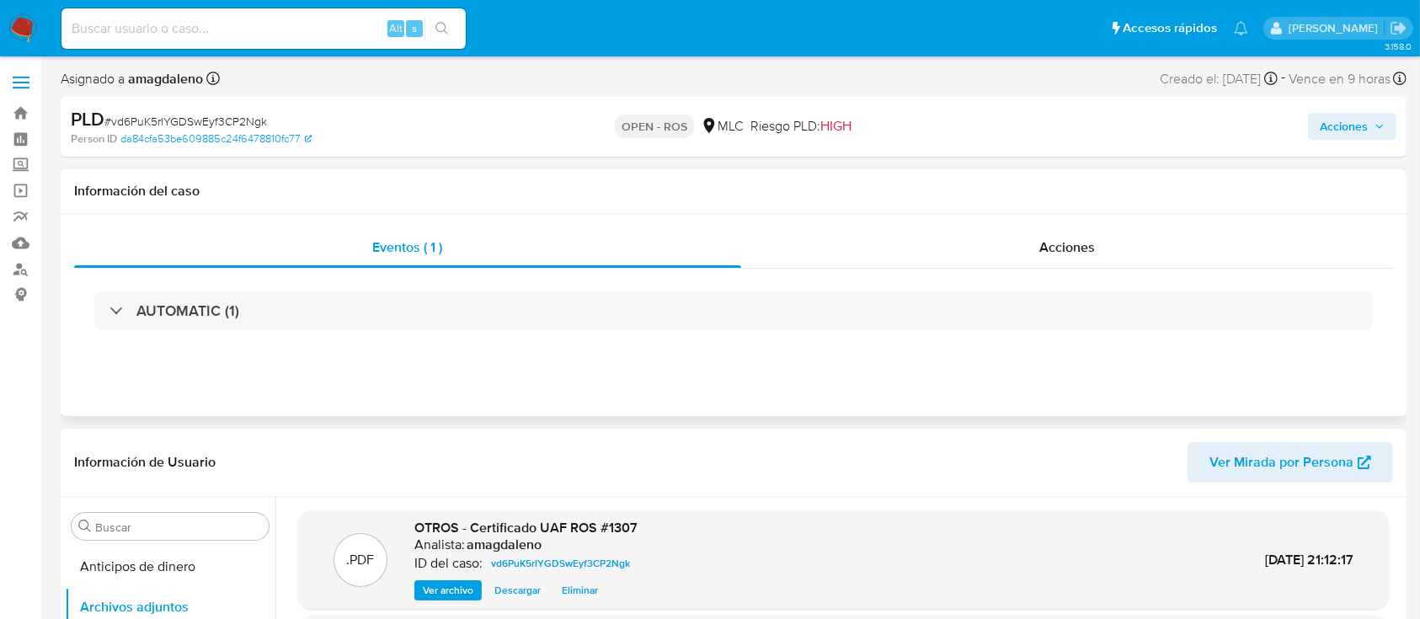
click at [933, 222] on div "Eventos ( 1 ) Acciones AUTOMATIC (1)" at bounding box center [734, 315] width 1346 height 202
click at [928, 239] on div "Acciones" at bounding box center [1067, 247] width 653 height 40
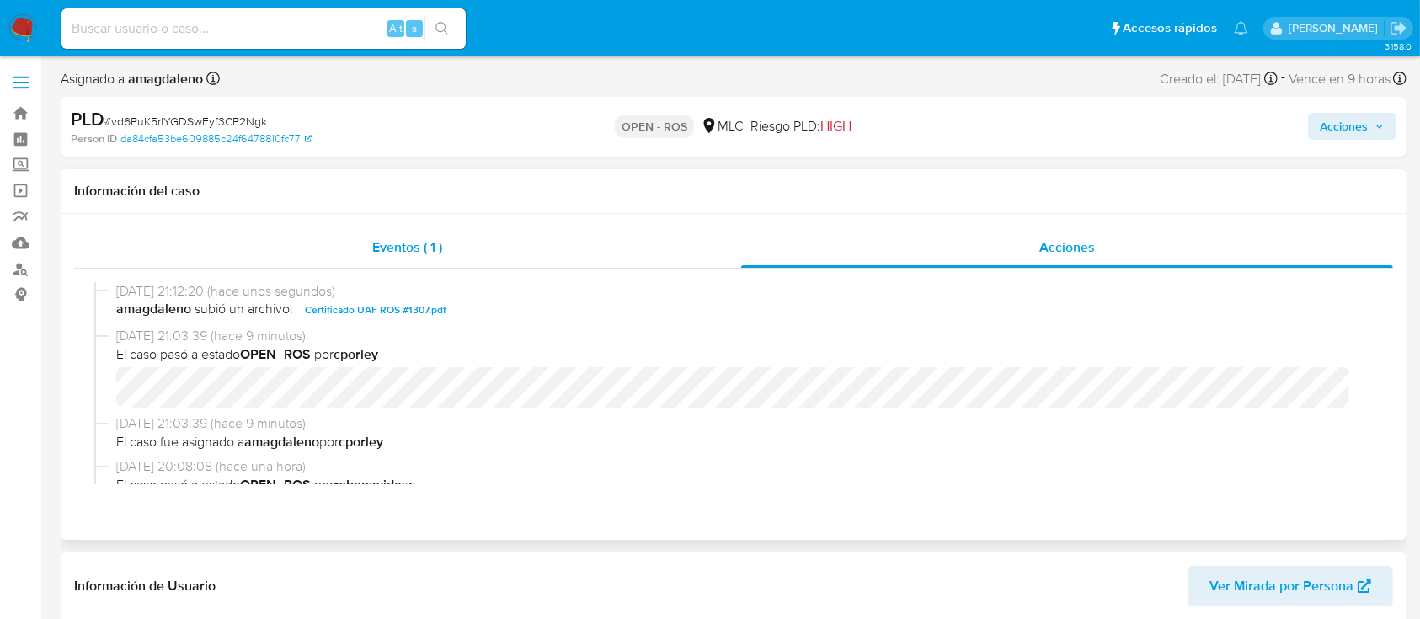
click at [542, 252] on div "Eventos ( 1 )" at bounding box center [407, 247] width 667 height 40
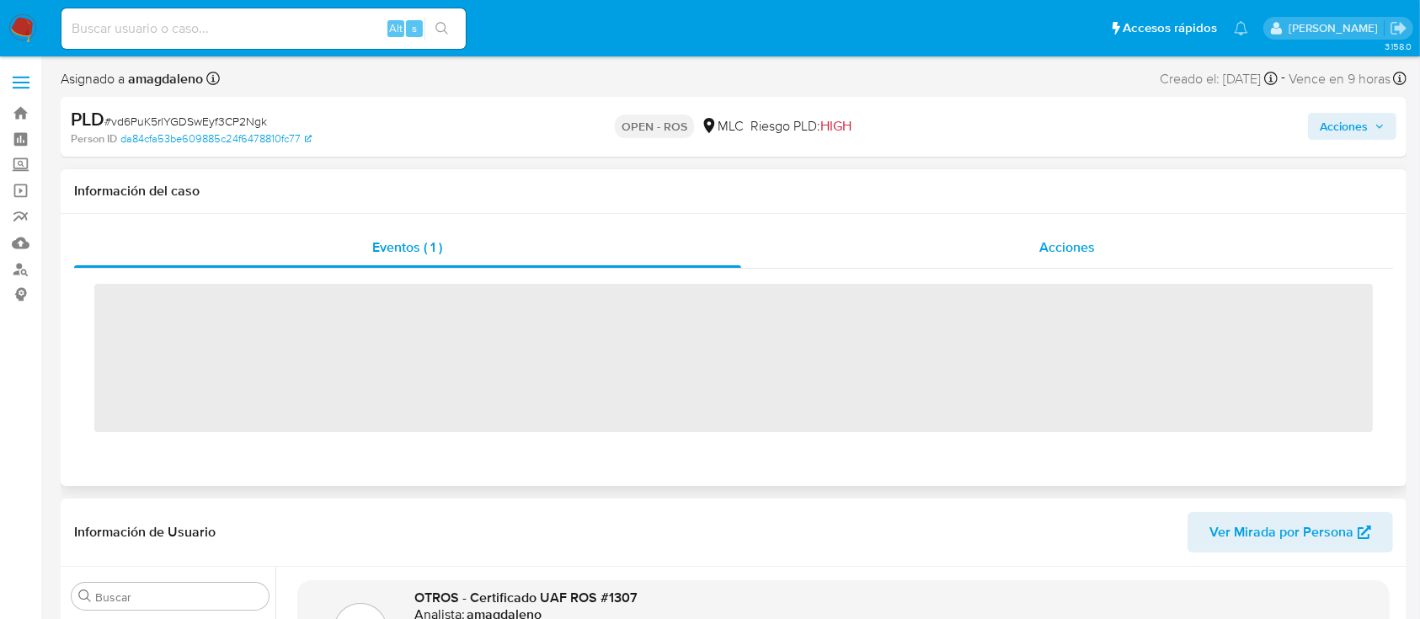
click at [954, 238] on div "Acciones" at bounding box center [1067, 247] width 653 height 40
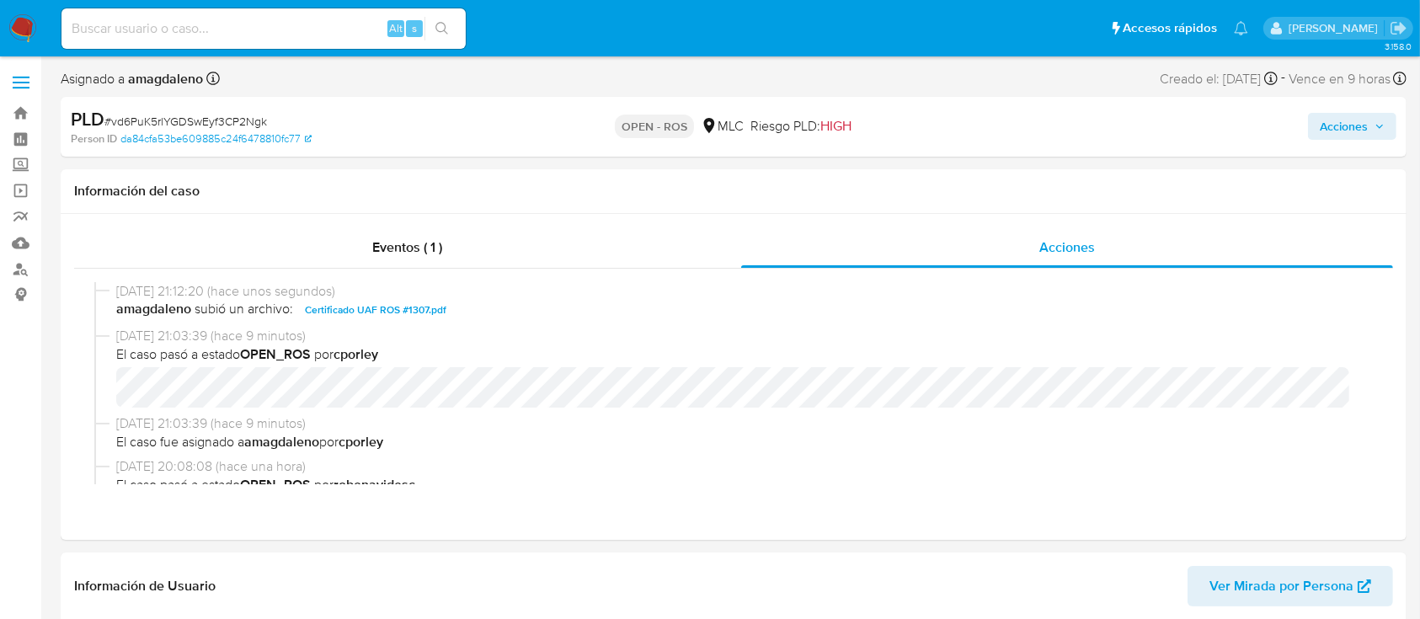
click at [1342, 124] on span "Acciones" at bounding box center [1344, 126] width 48 height 27
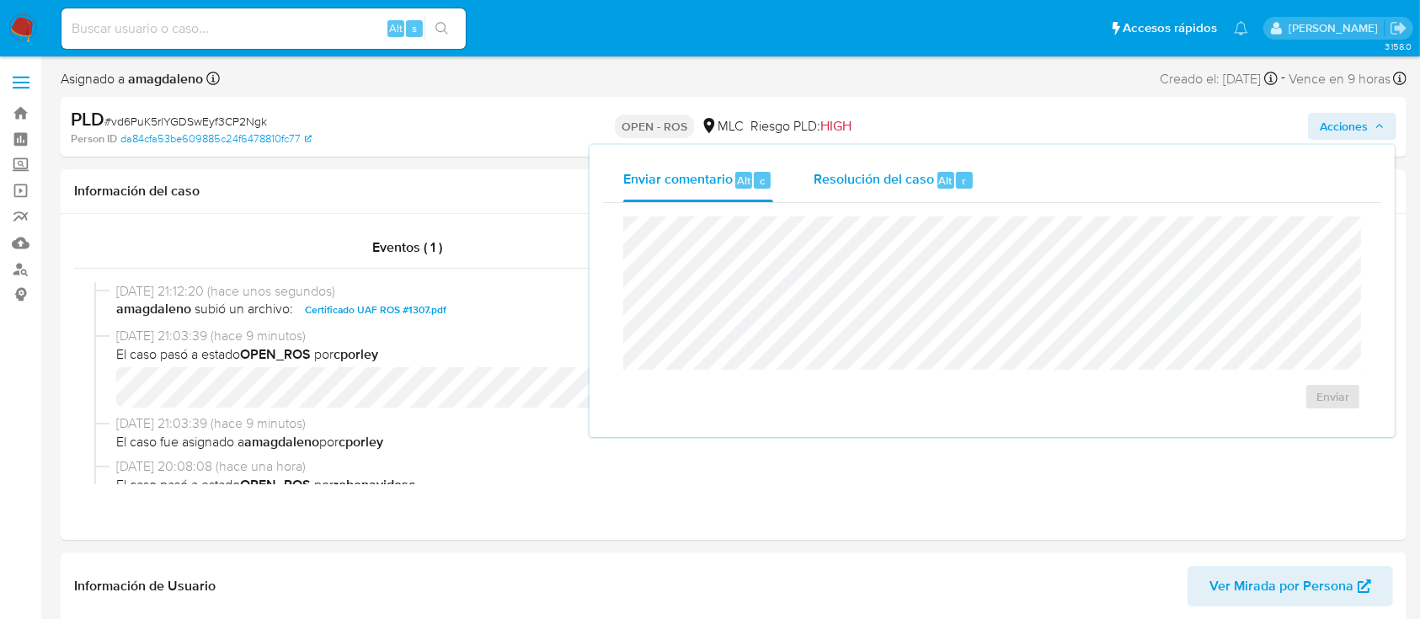
click at [851, 186] on span "Resolución del caso" at bounding box center [874, 179] width 120 height 19
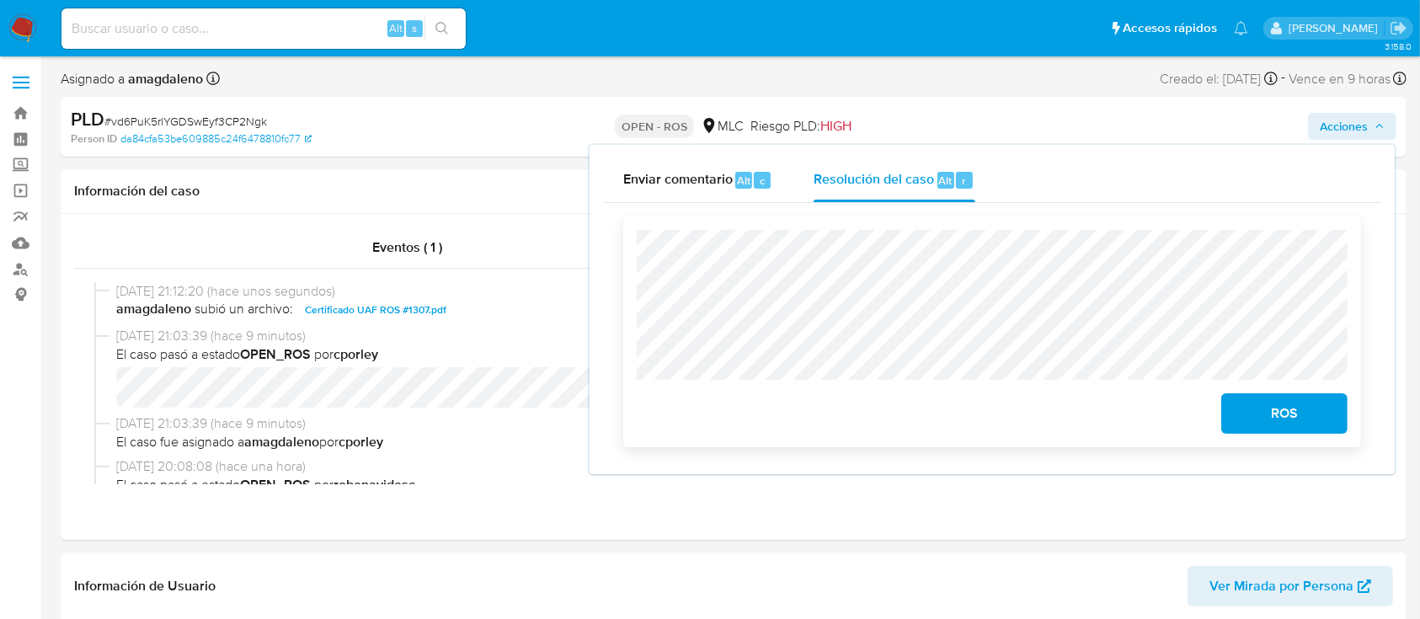
click at [1276, 420] on span "ROS" at bounding box center [1284, 413] width 83 height 37
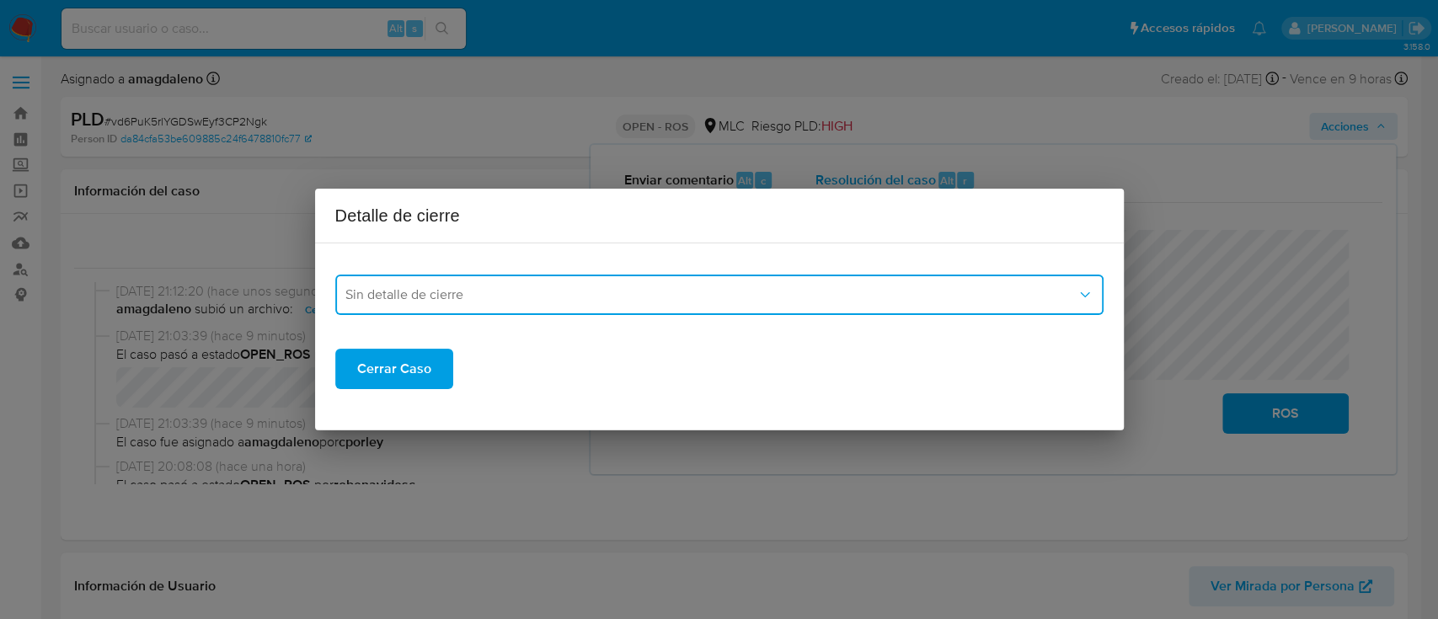
click at [672, 291] on span "Sin detalle de cierre" at bounding box center [710, 294] width 731 height 17
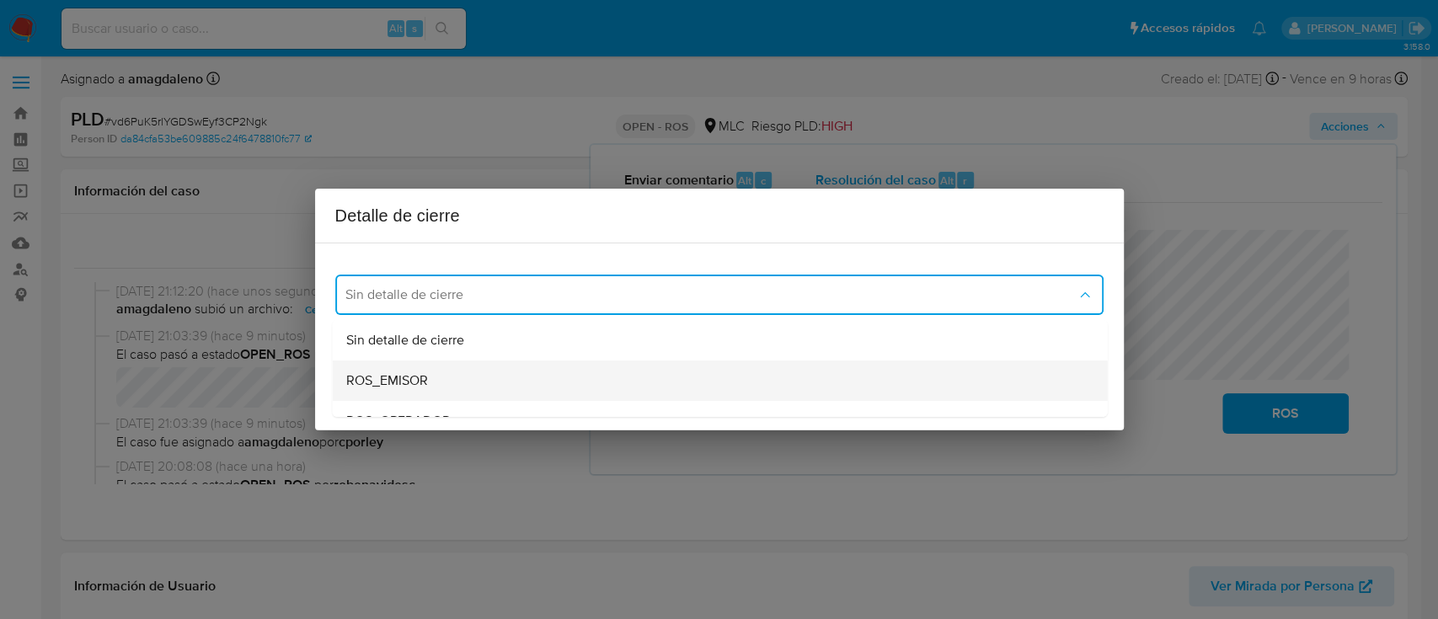
click at [525, 367] on div "ROS_EMISOR" at bounding box center [714, 381] width 738 height 40
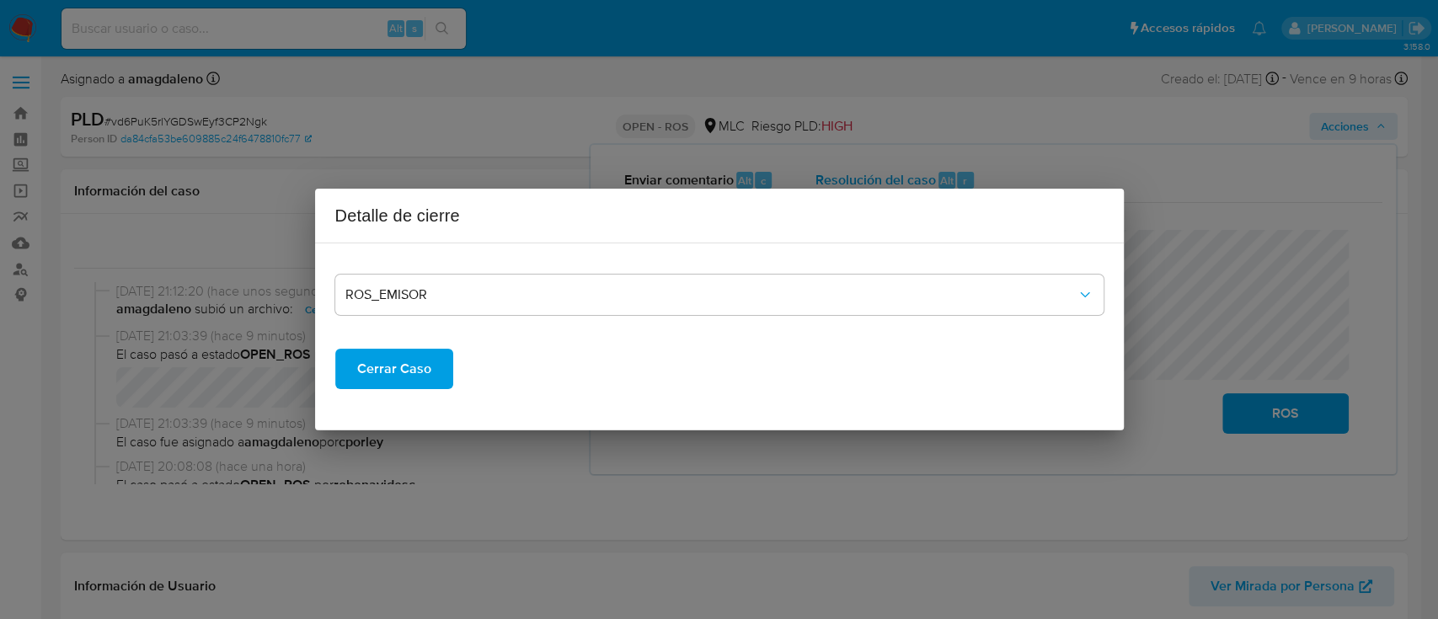
click at [406, 361] on span "Cerrar Caso" at bounding box center [394, 368] width 74 height 37
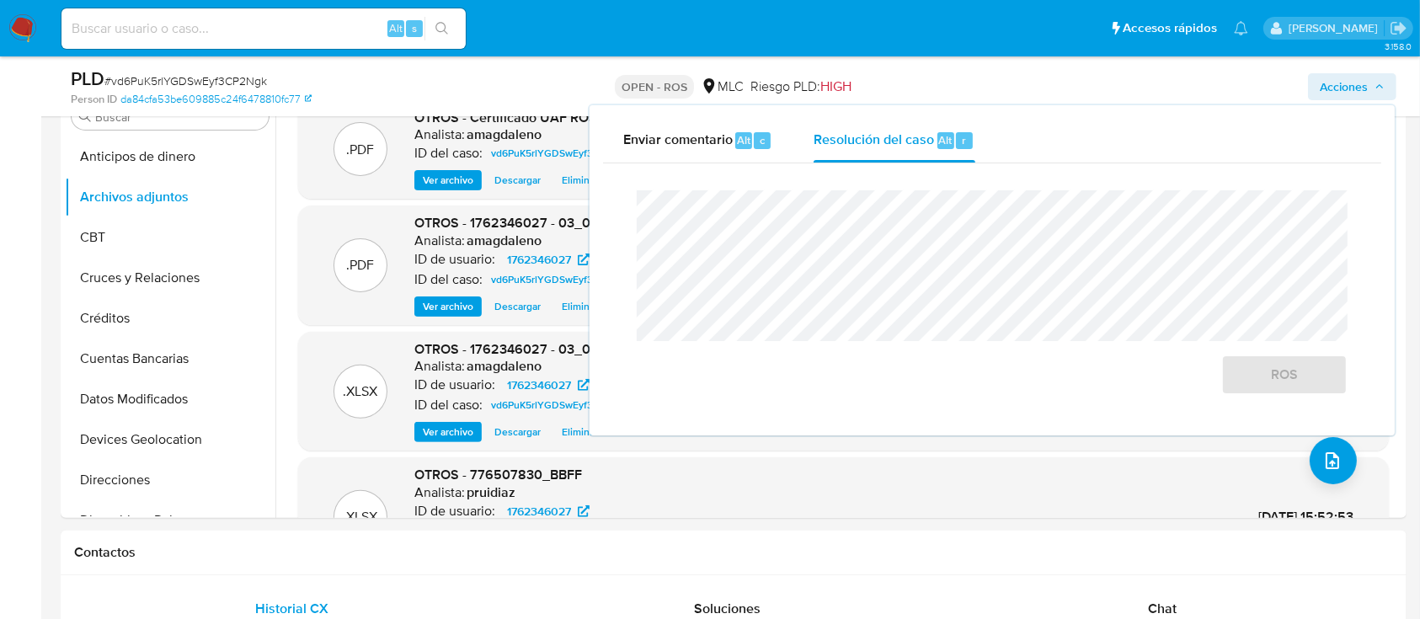
scroll to position [478, 0]
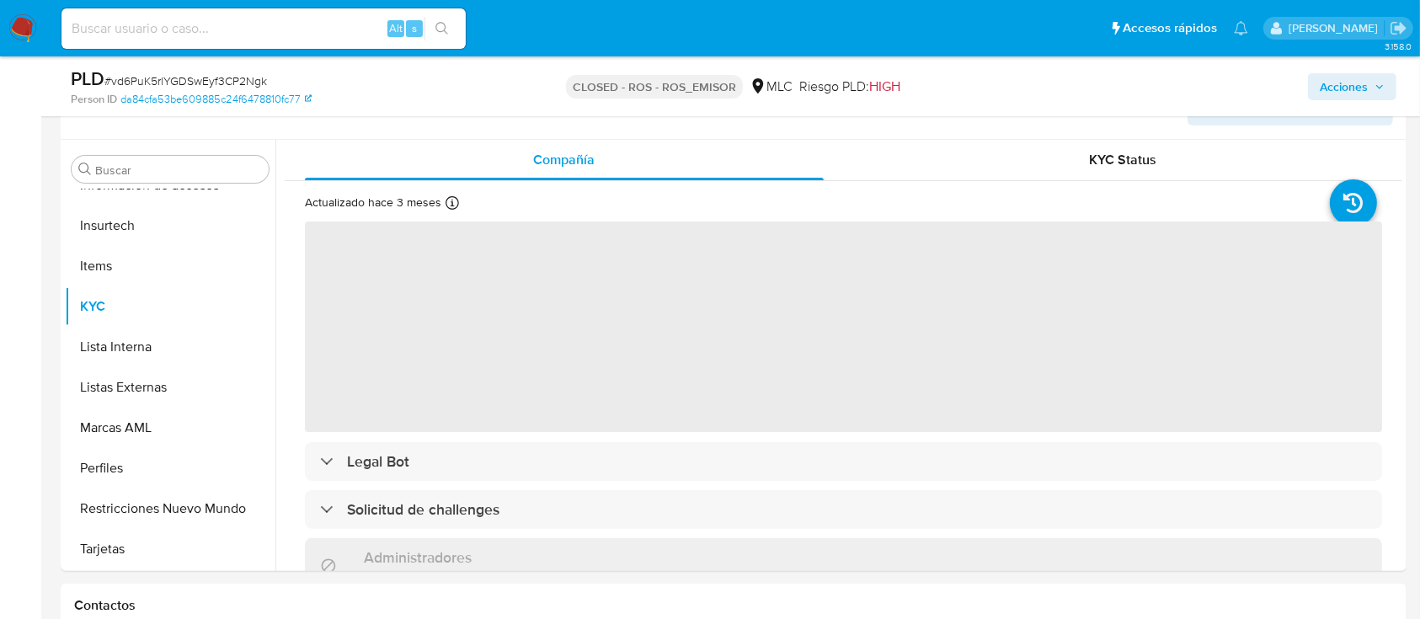
scroll to position [300, 0]
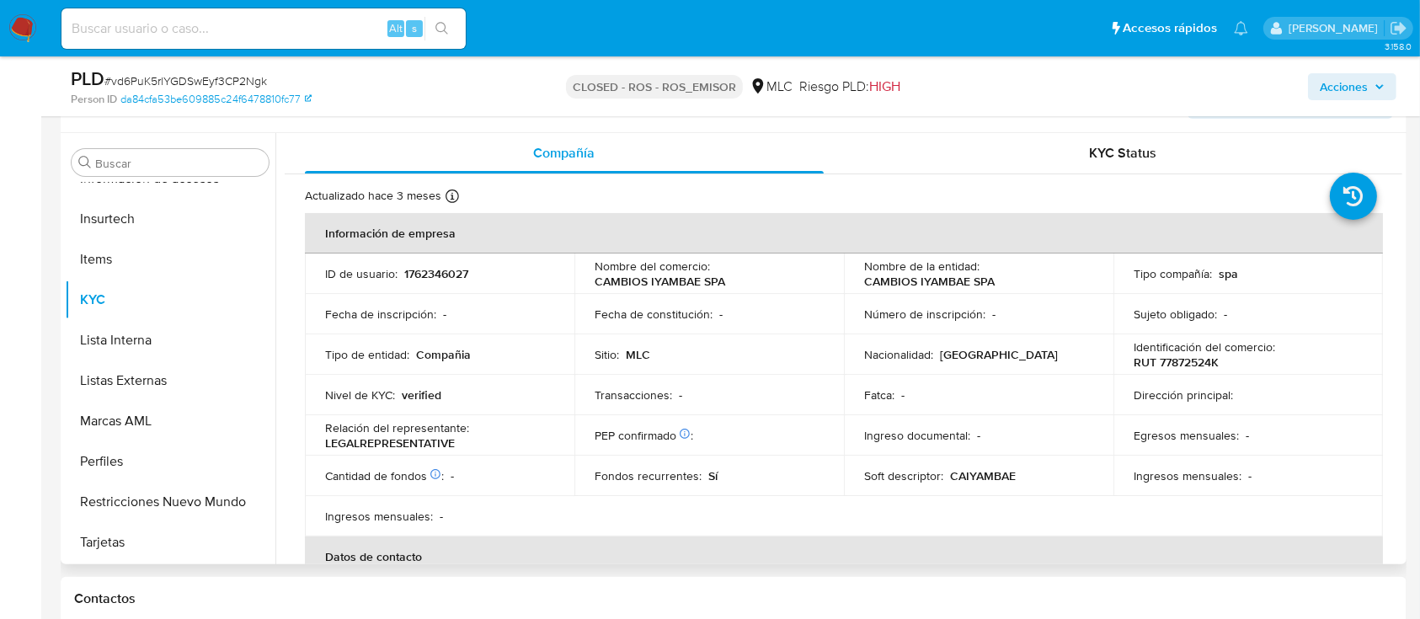
select select "10"
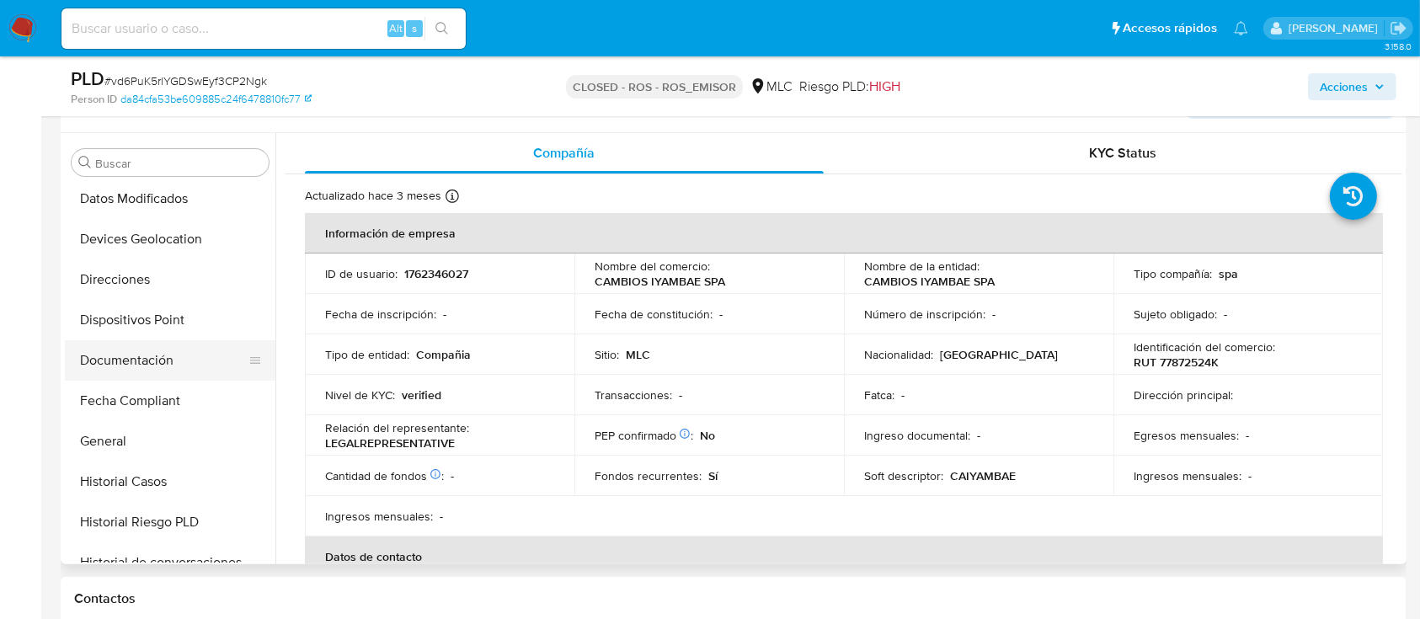
scroll to position [234, 0]
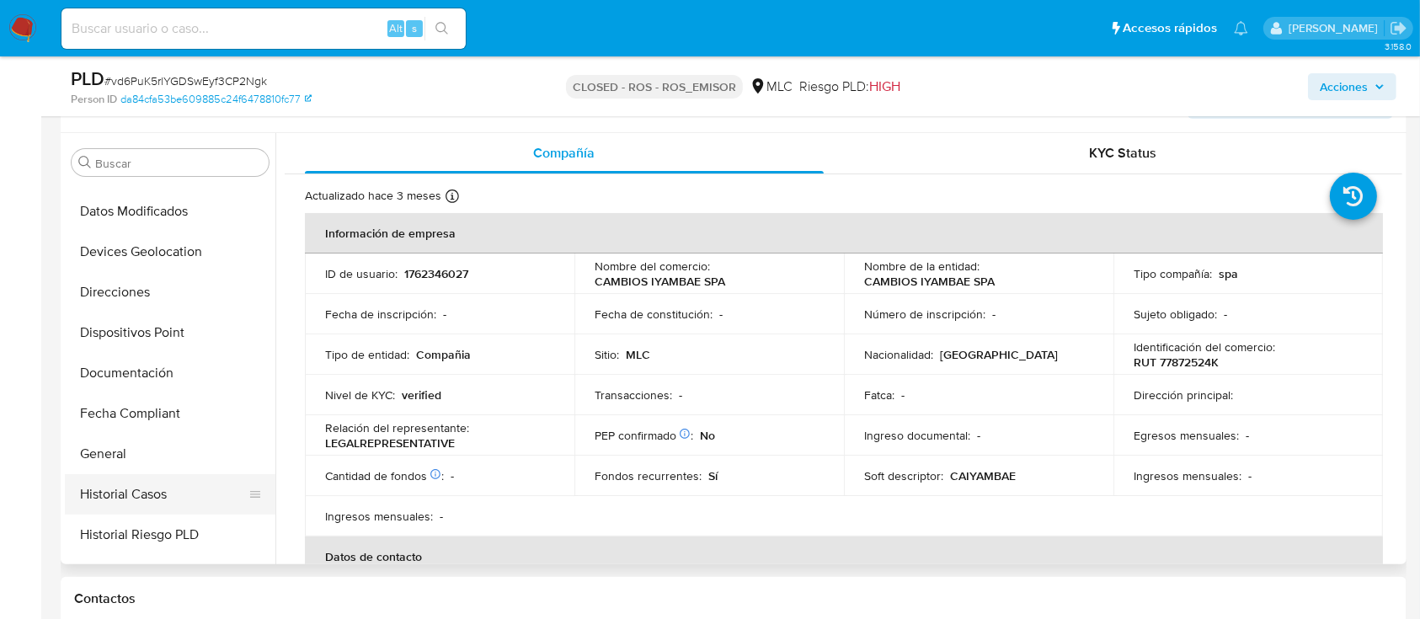
click at [218, 494] on button "Historial Casos" at bounding box center [163, 494] width 197 height 40
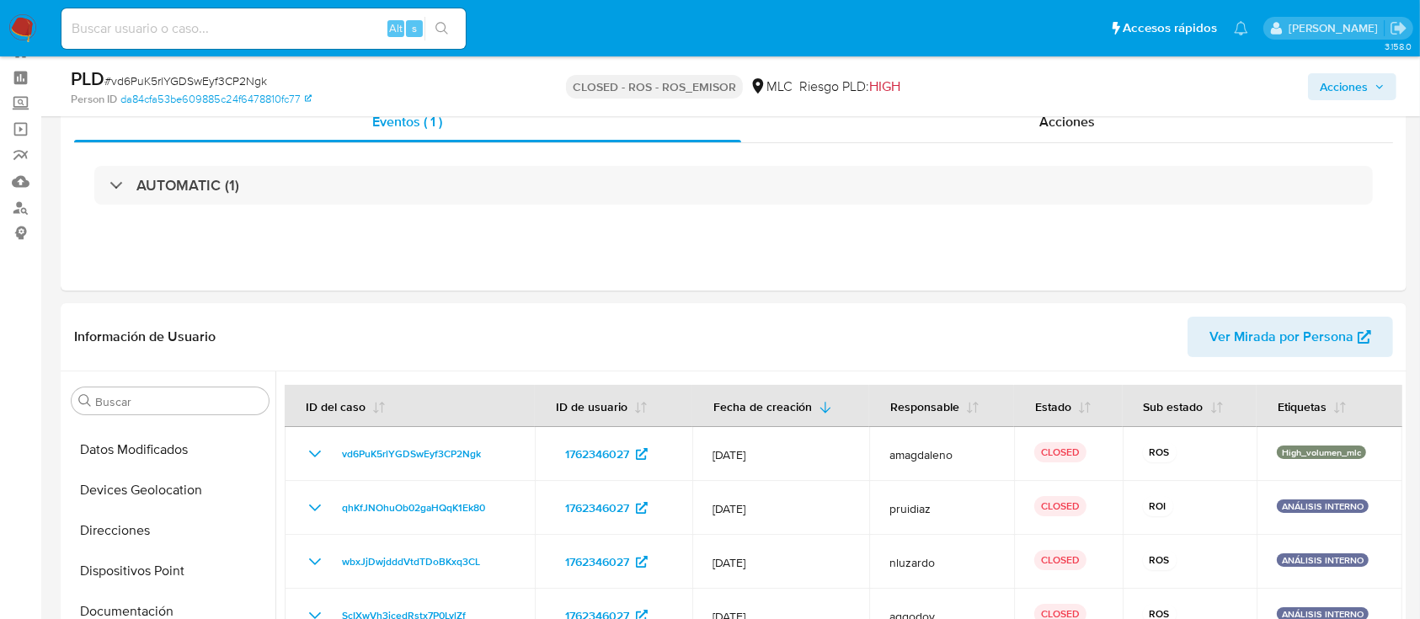
scroll to position [0, 0]
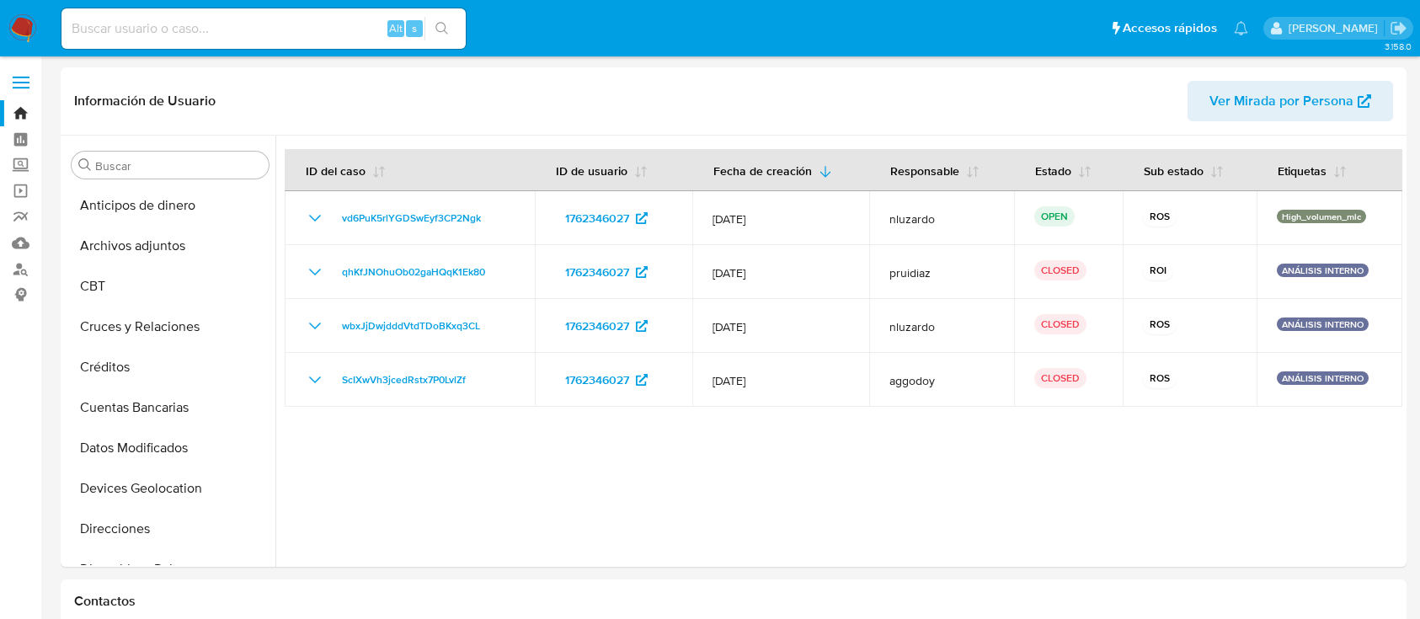
select select "10"
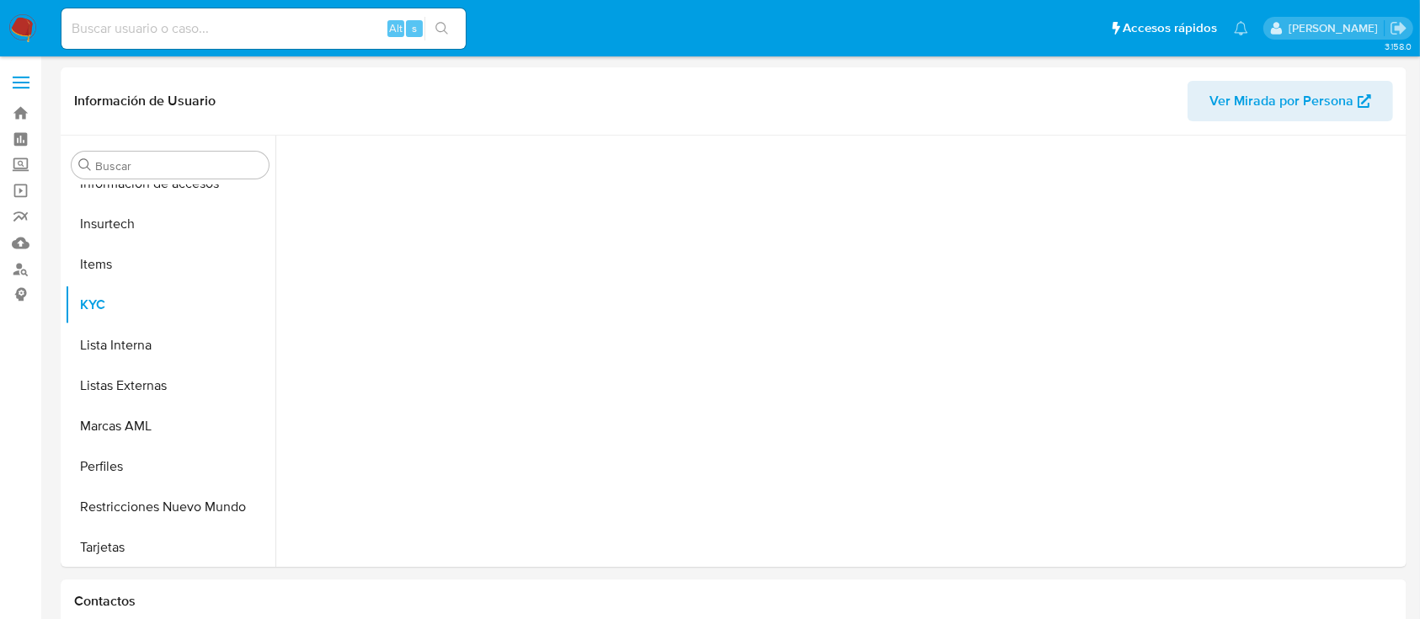
scroll to position [712, 0]
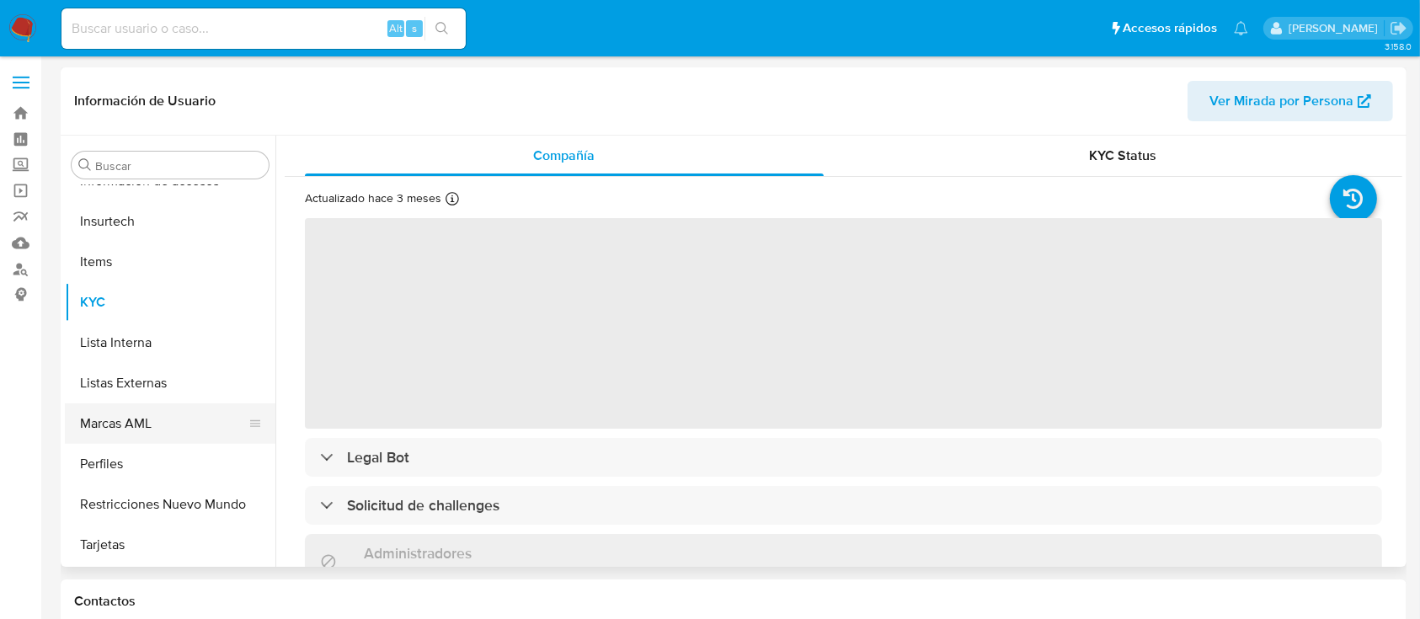
select select "10"
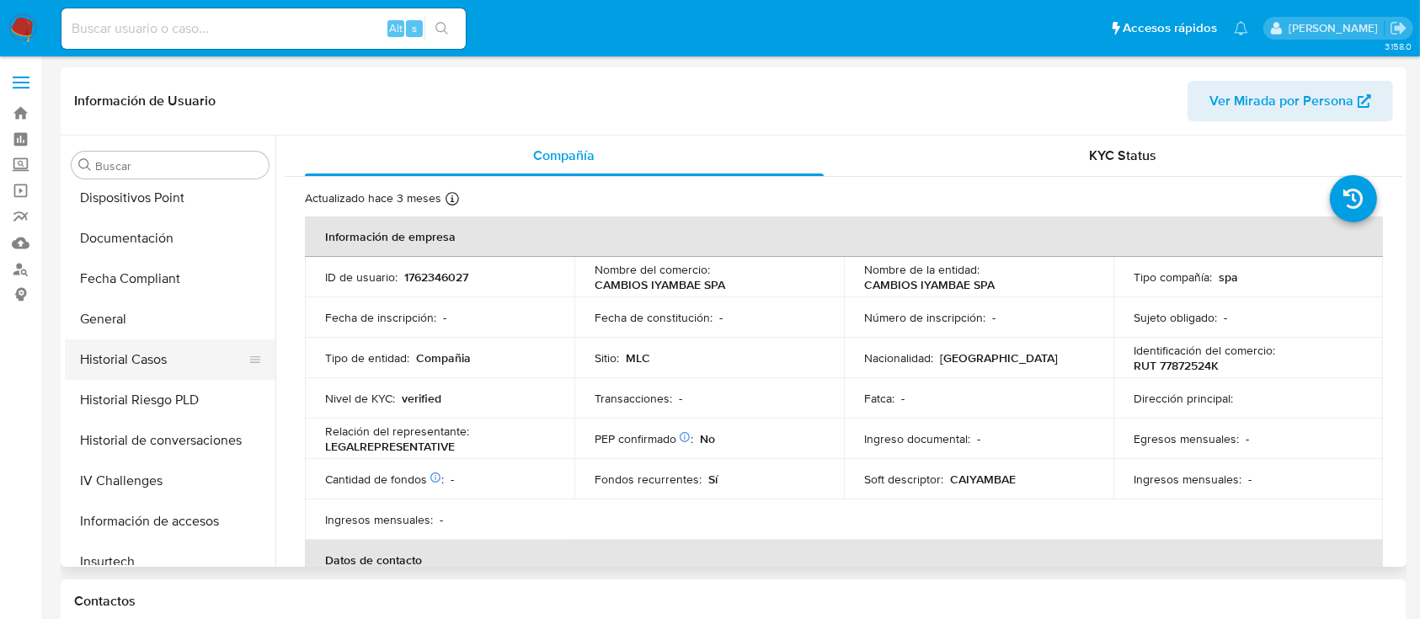
scroll to position [377, 0]
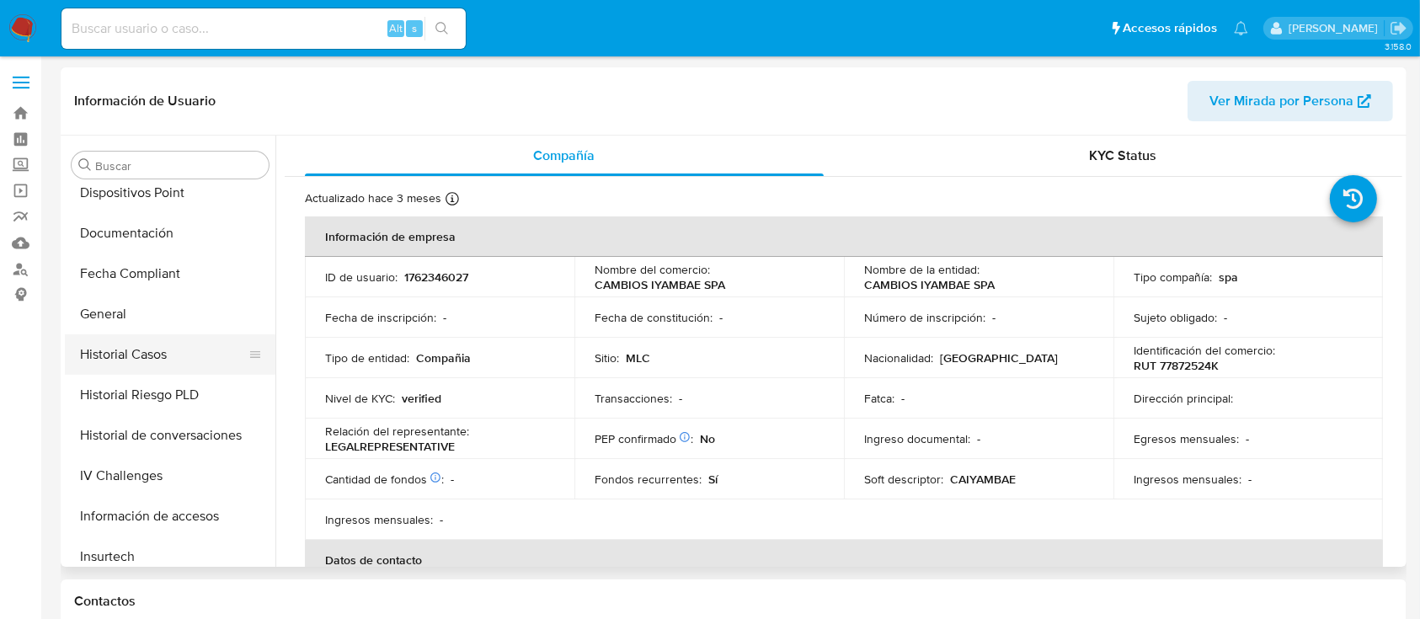
click at [184, 361] on button "Historial Casos" at bounding box center [163, 354] width 197 height 40
